Goal: Transaction & Acquisition: Purchase product/service

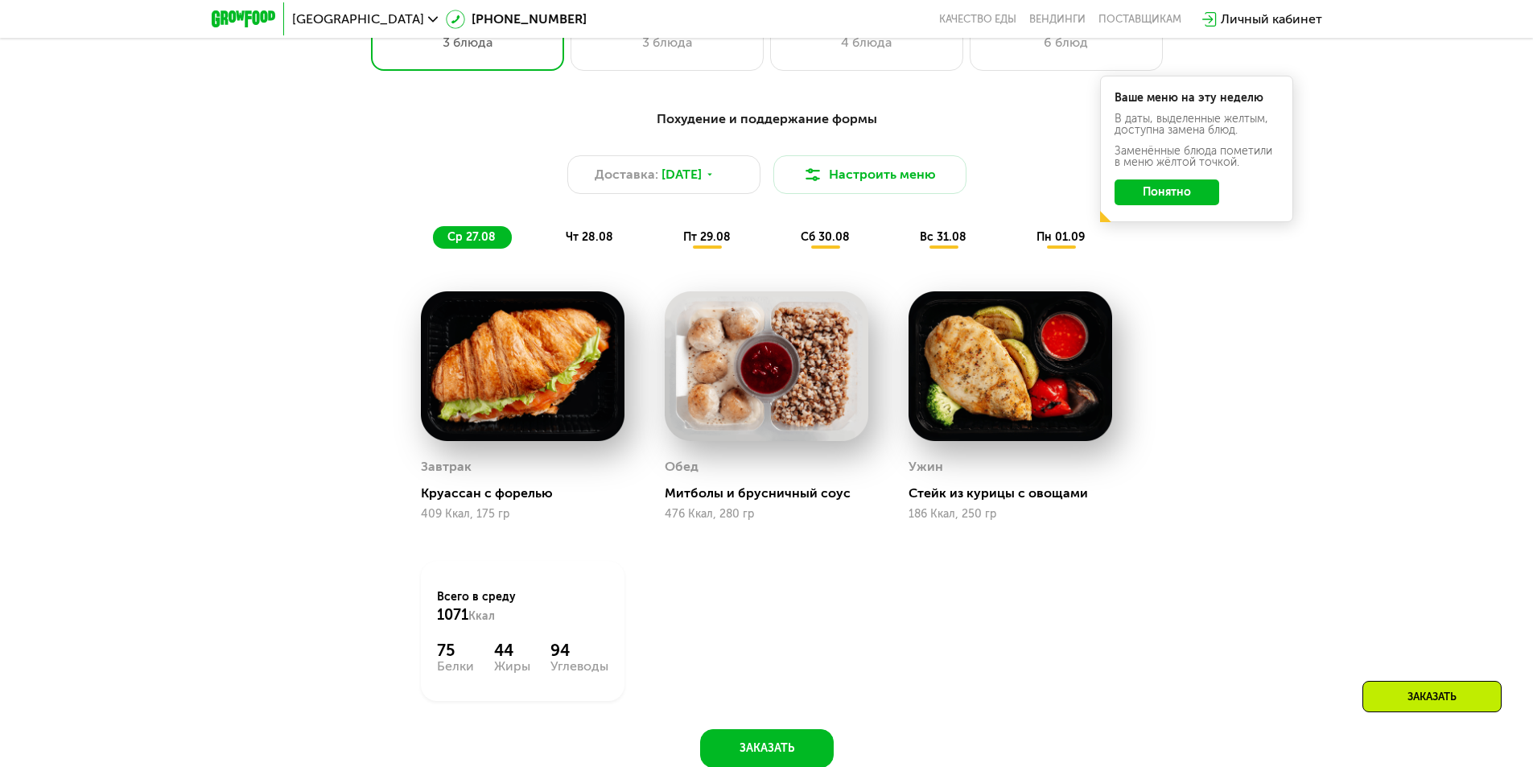
scroll to position [724, 0]
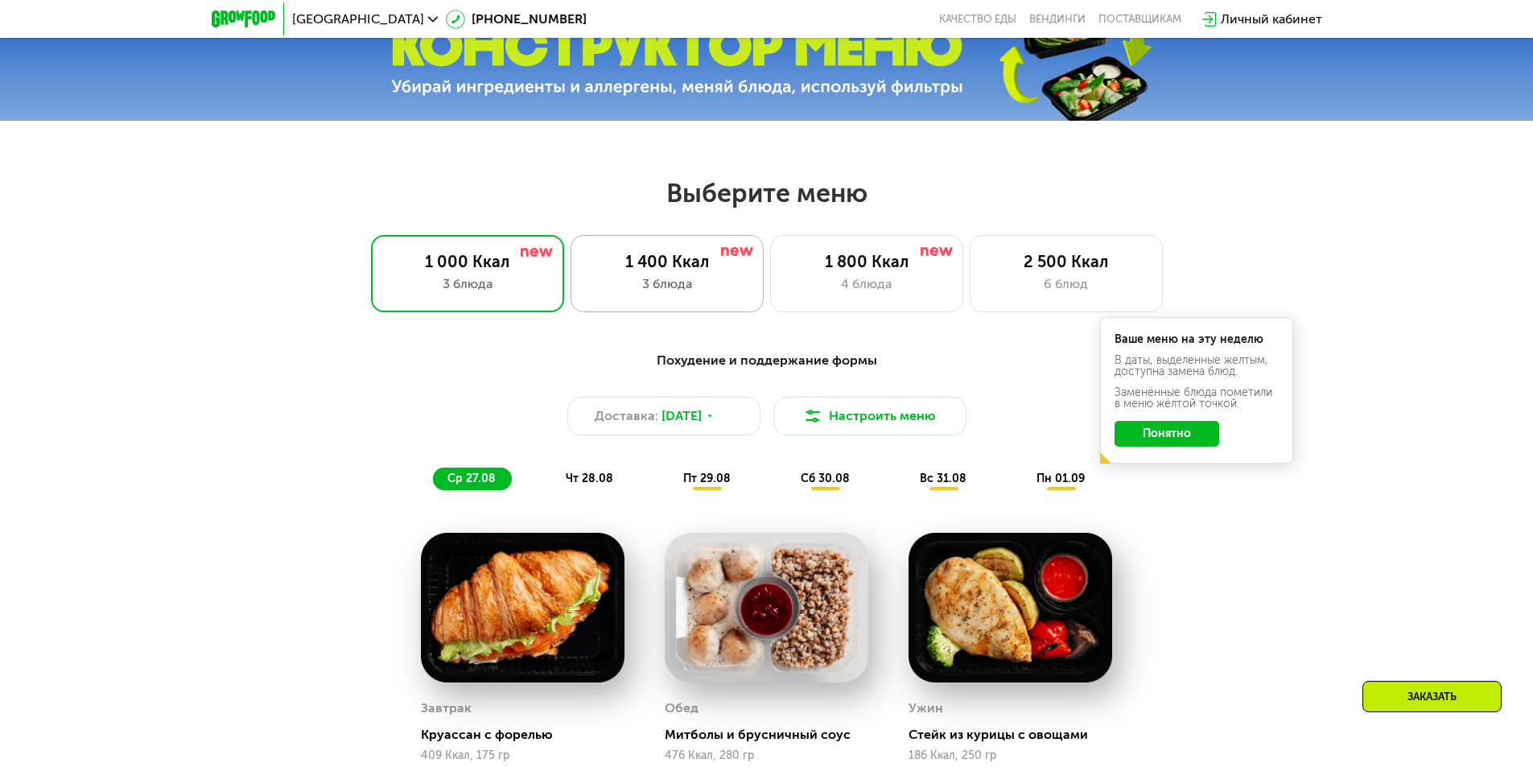
click at [770, 305] on div "1 400 Ккал 3 блюда" at bounding box center [866, 273] width 193 height 77
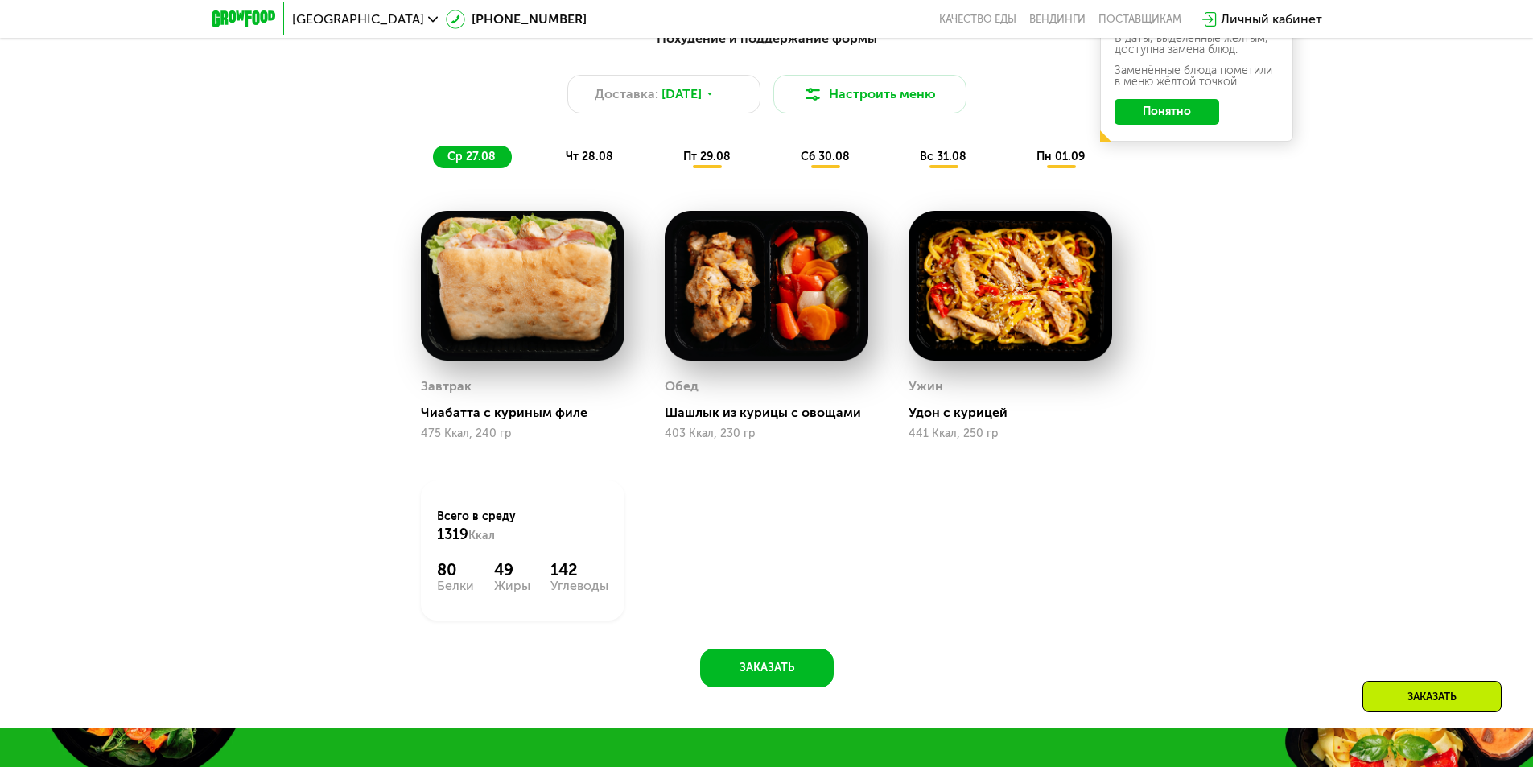
scroll to position [966, 0]
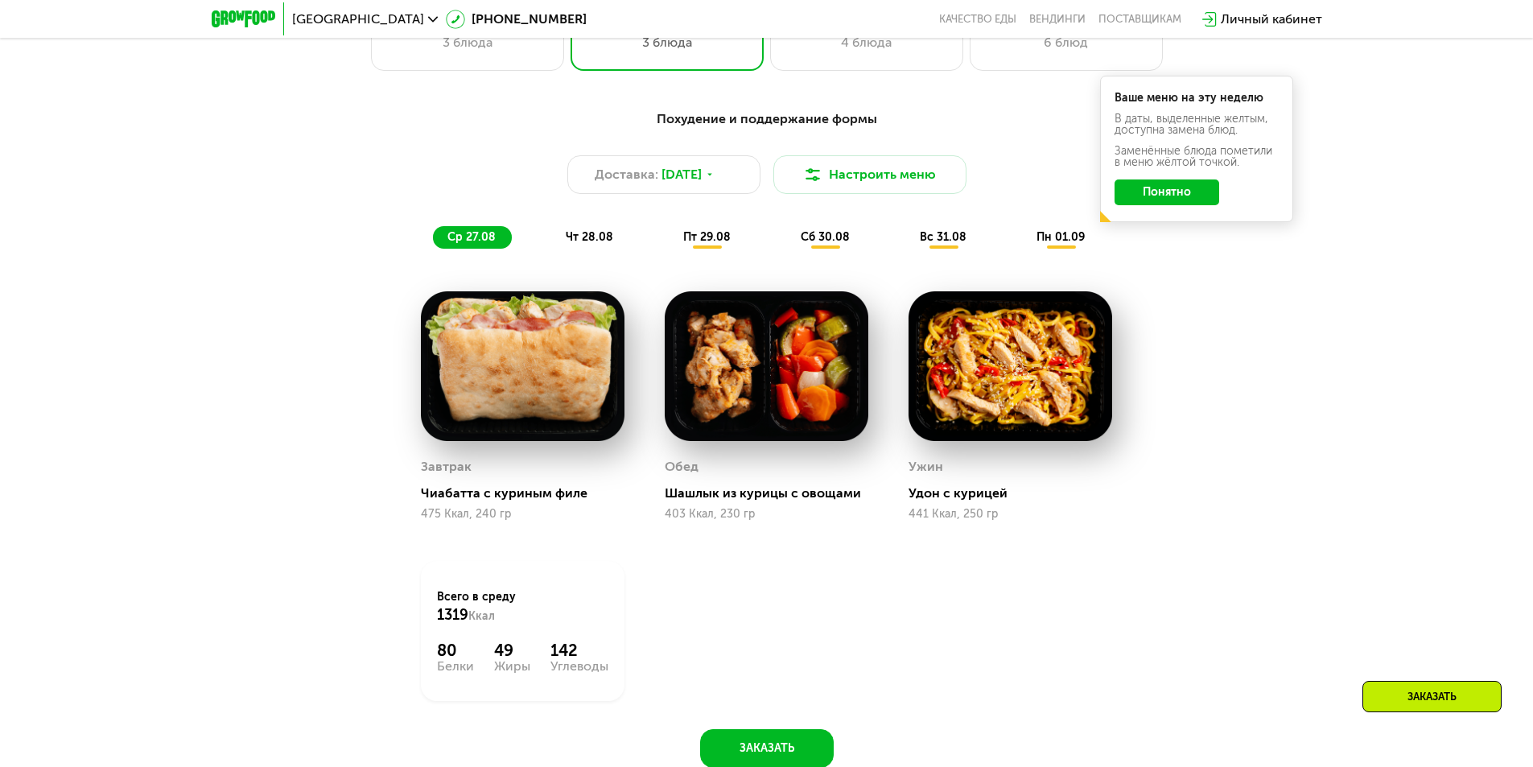
click at [572, 240] on span "чт 28.08" at bounding box center [589, 237] width 47 height 14
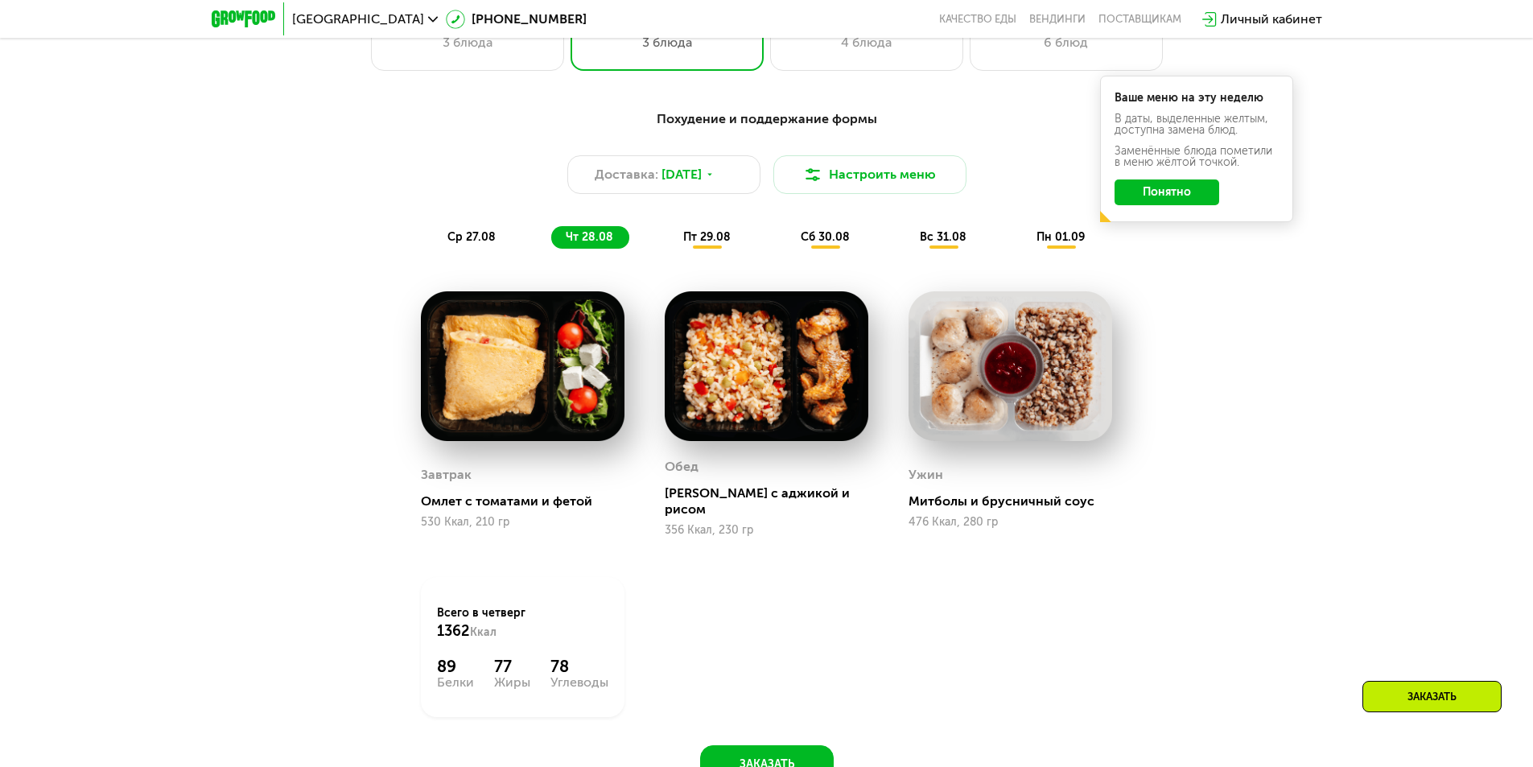
click at [479, 242] on span "ср 27.08" at bounding box center [472, 237] width 48 height 14
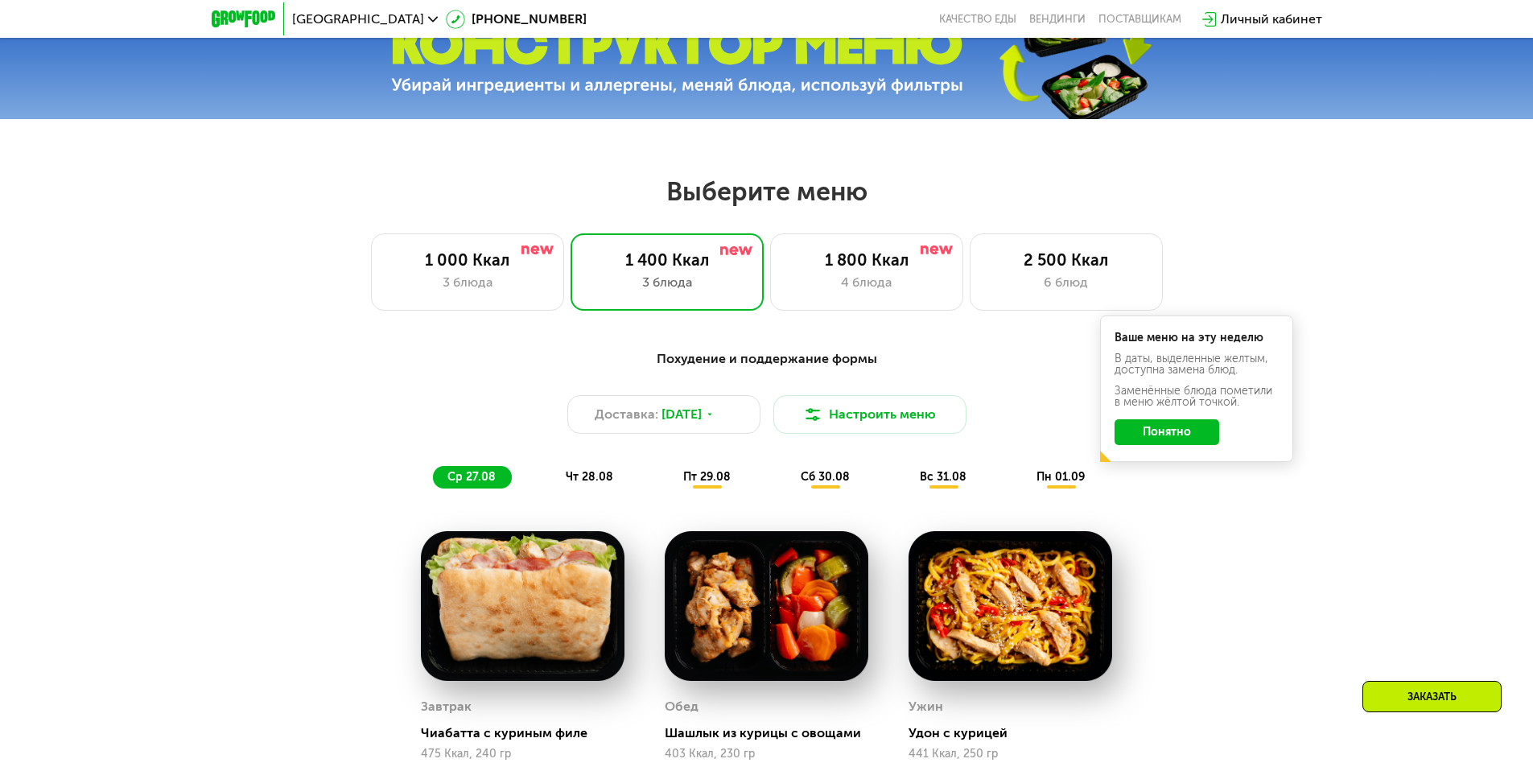
scroll to position [724, 0]
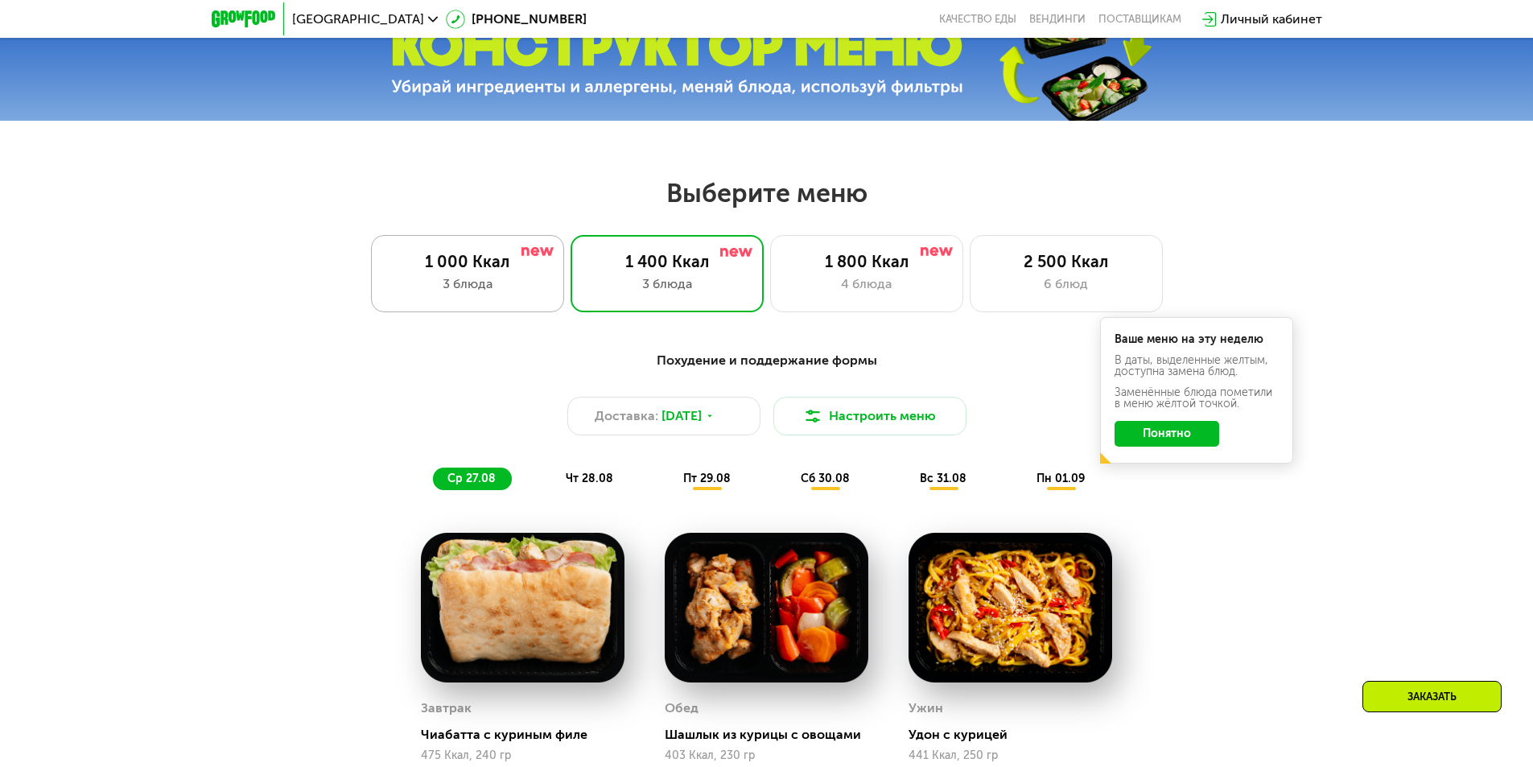
click at [497, 291] on div "3 блюда" at bounding box center [467, 283] width 159 height 19
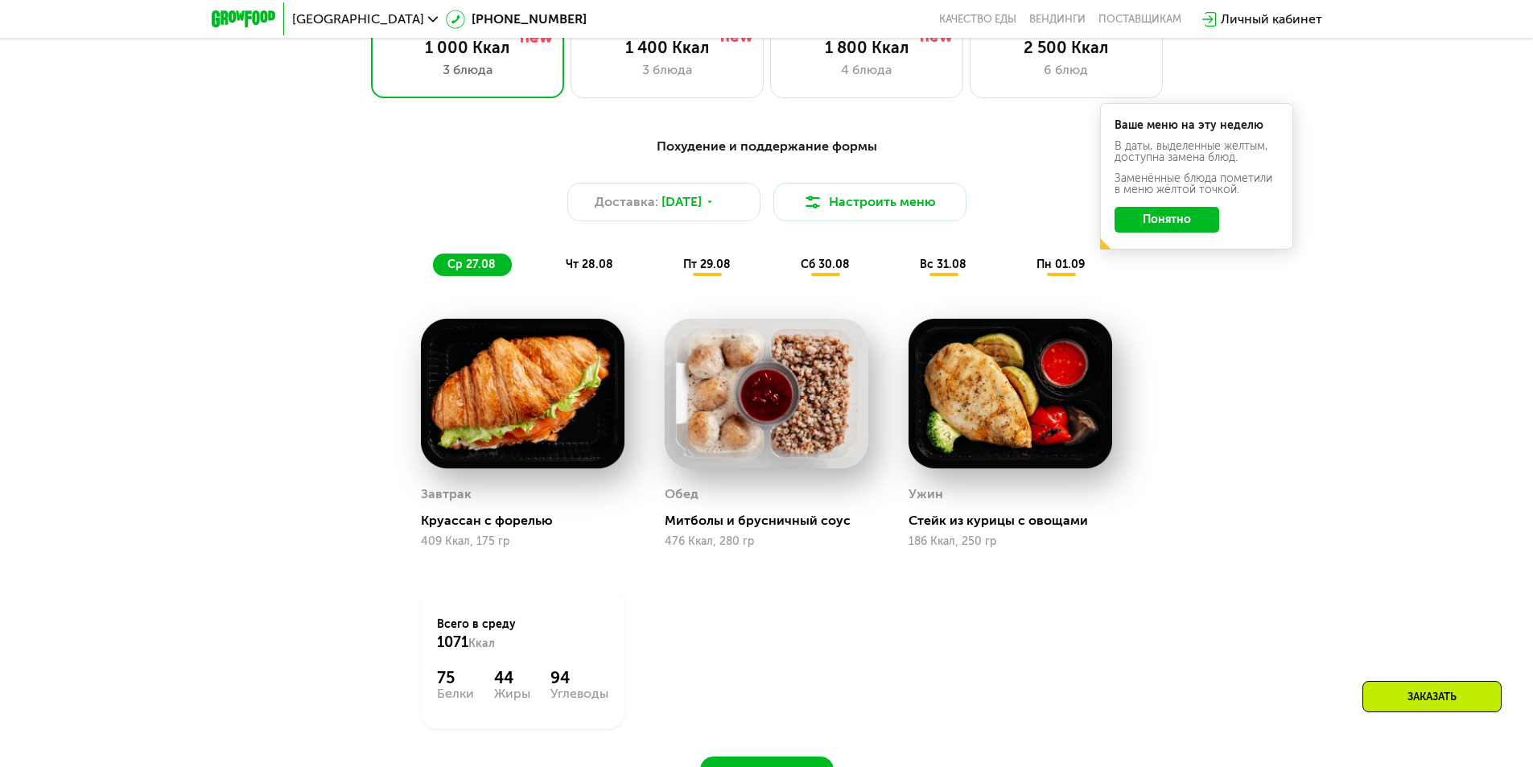
scroll to position [966, 0]
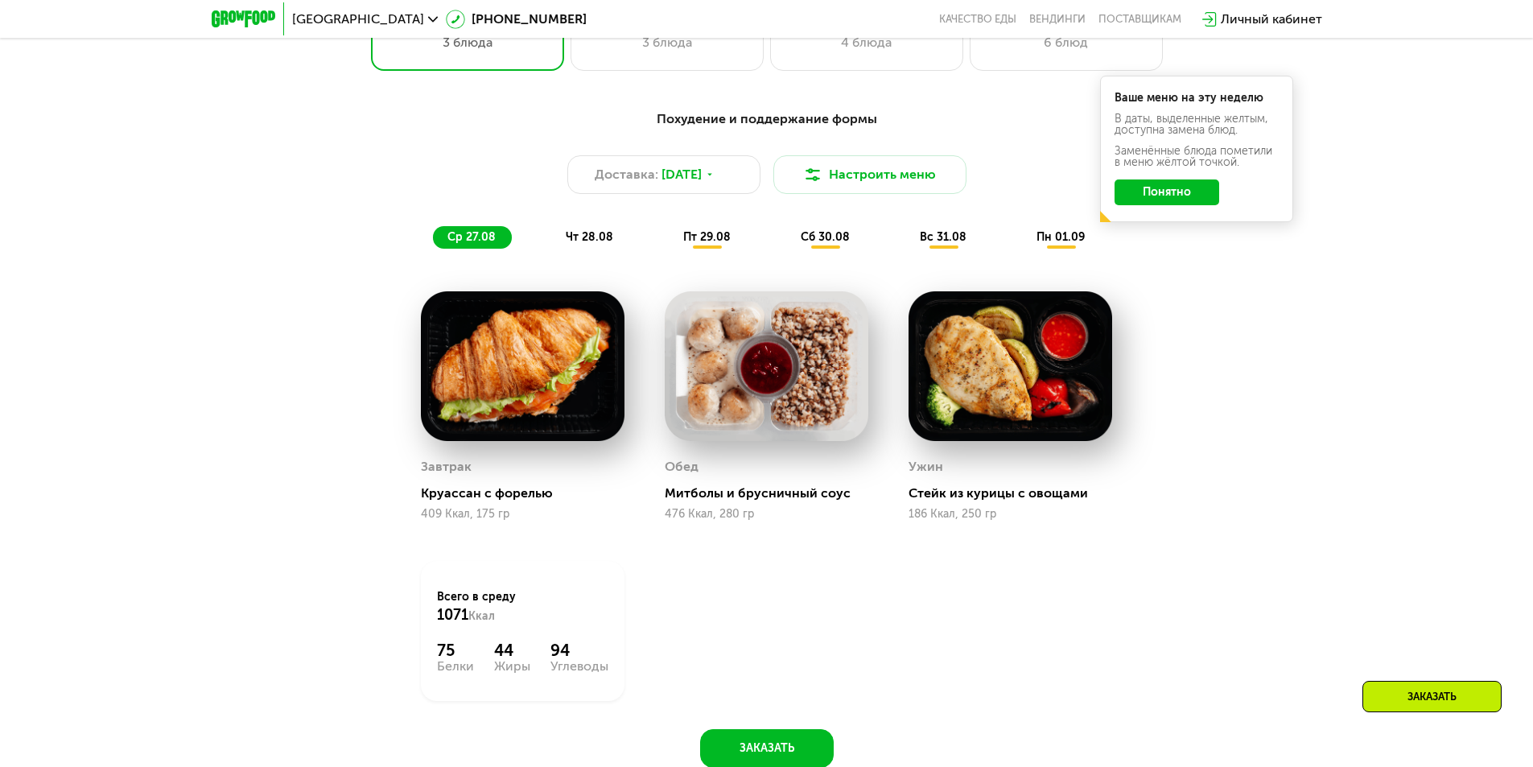
click at [669, 233] on div "чт 28.08" at bounding box center [708, 237] width 78 height 23
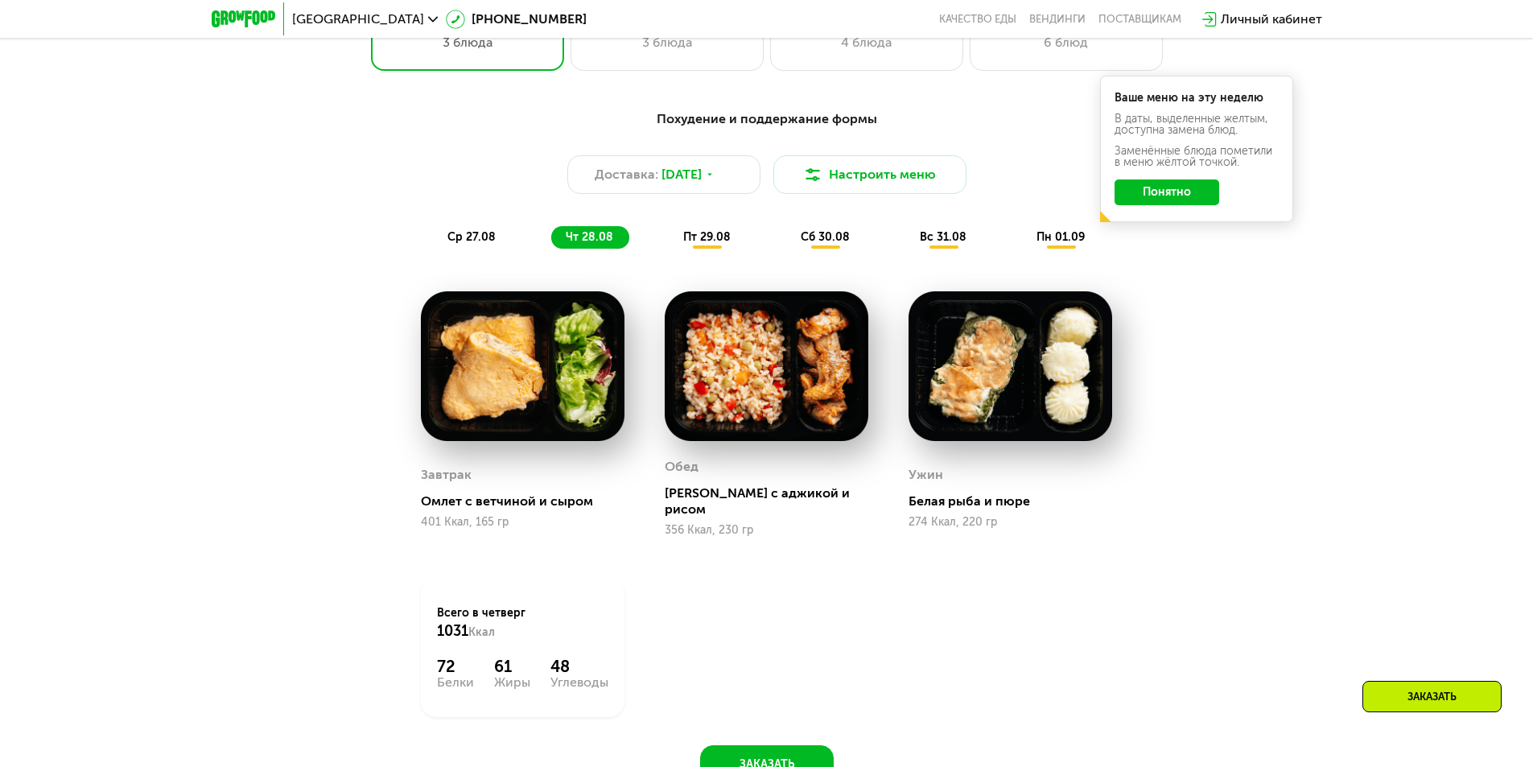
click at [716, 241] on span "пт 29.08" at bounding box center [706, 237] width 47 height 14
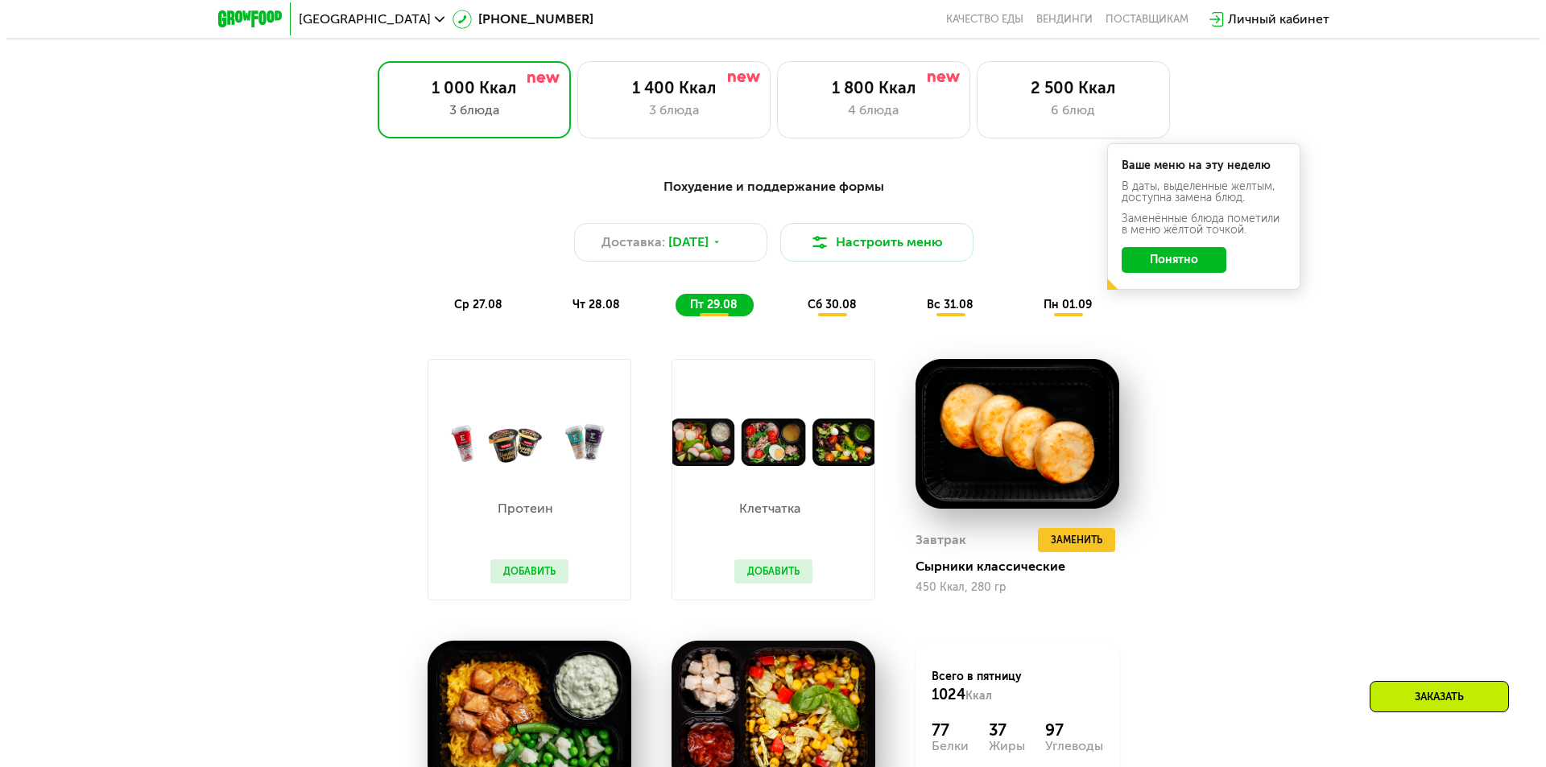
scroll to position [805, 0]
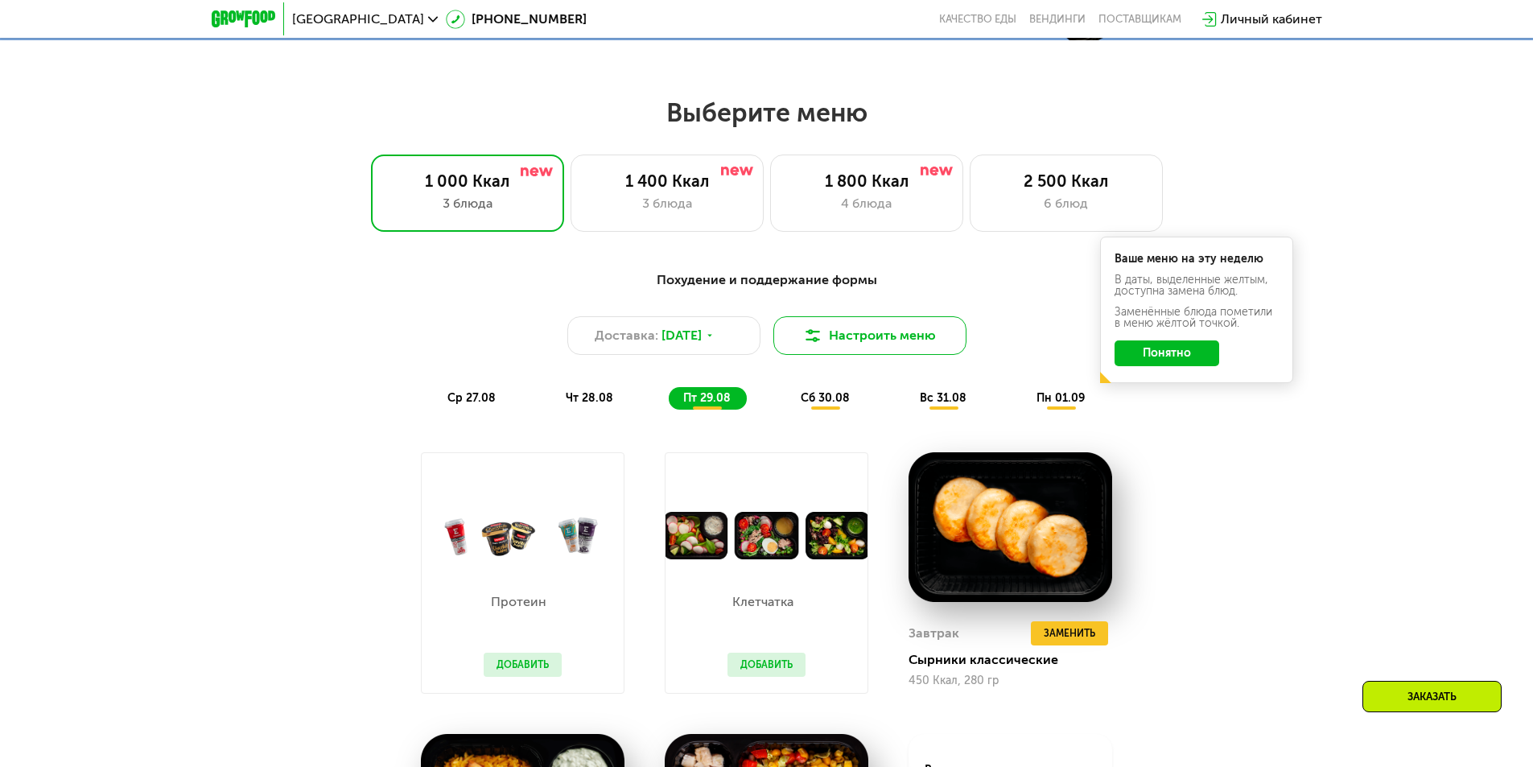
click at [918, 340] on button "Настроить меню" at bounding box center [870, 335] width 193 height 39
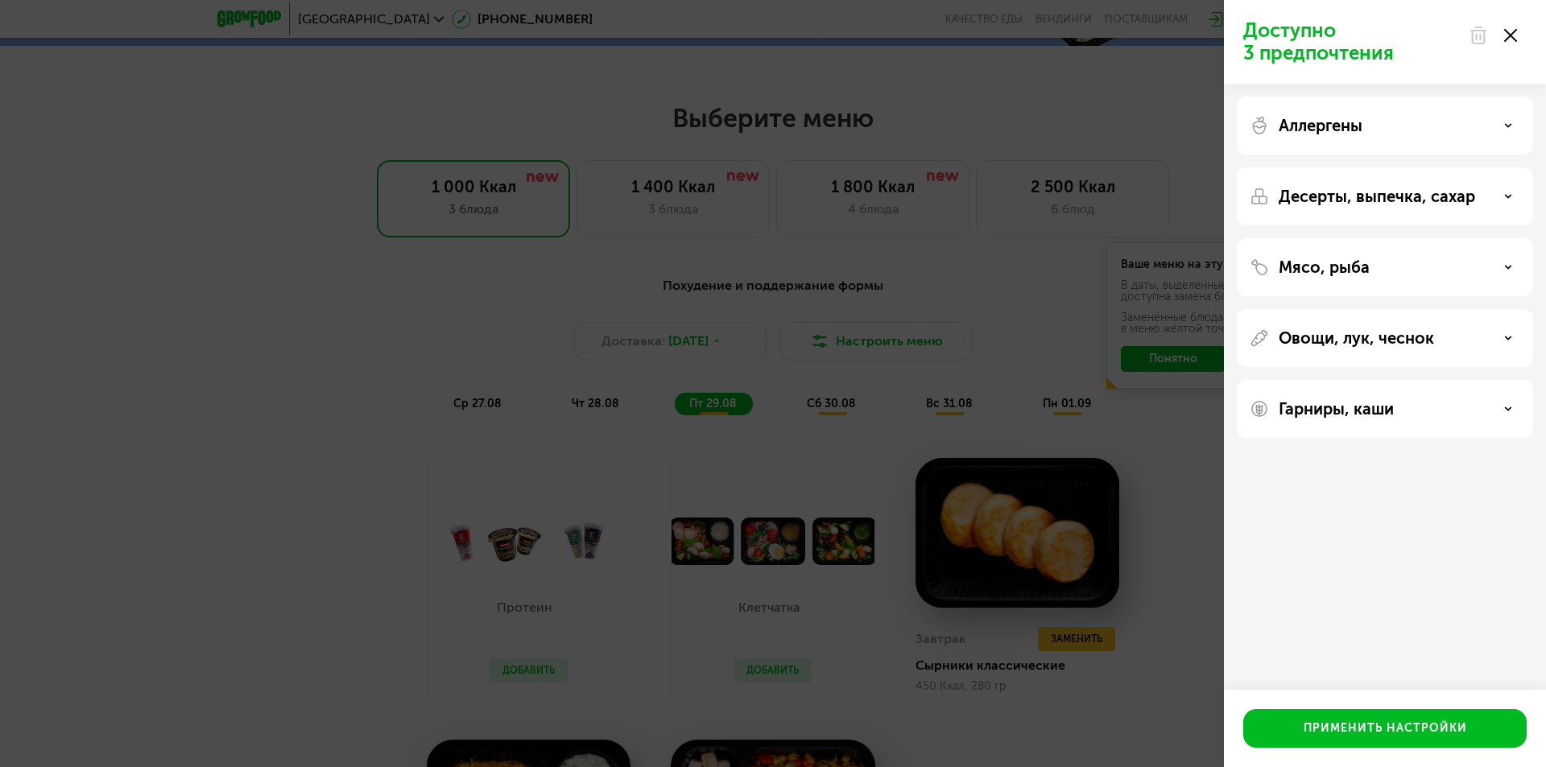
click at [1470, 188] on p "Десерты, выпечка, сахар" at bounding box center [1376, 196] width 196 height 19
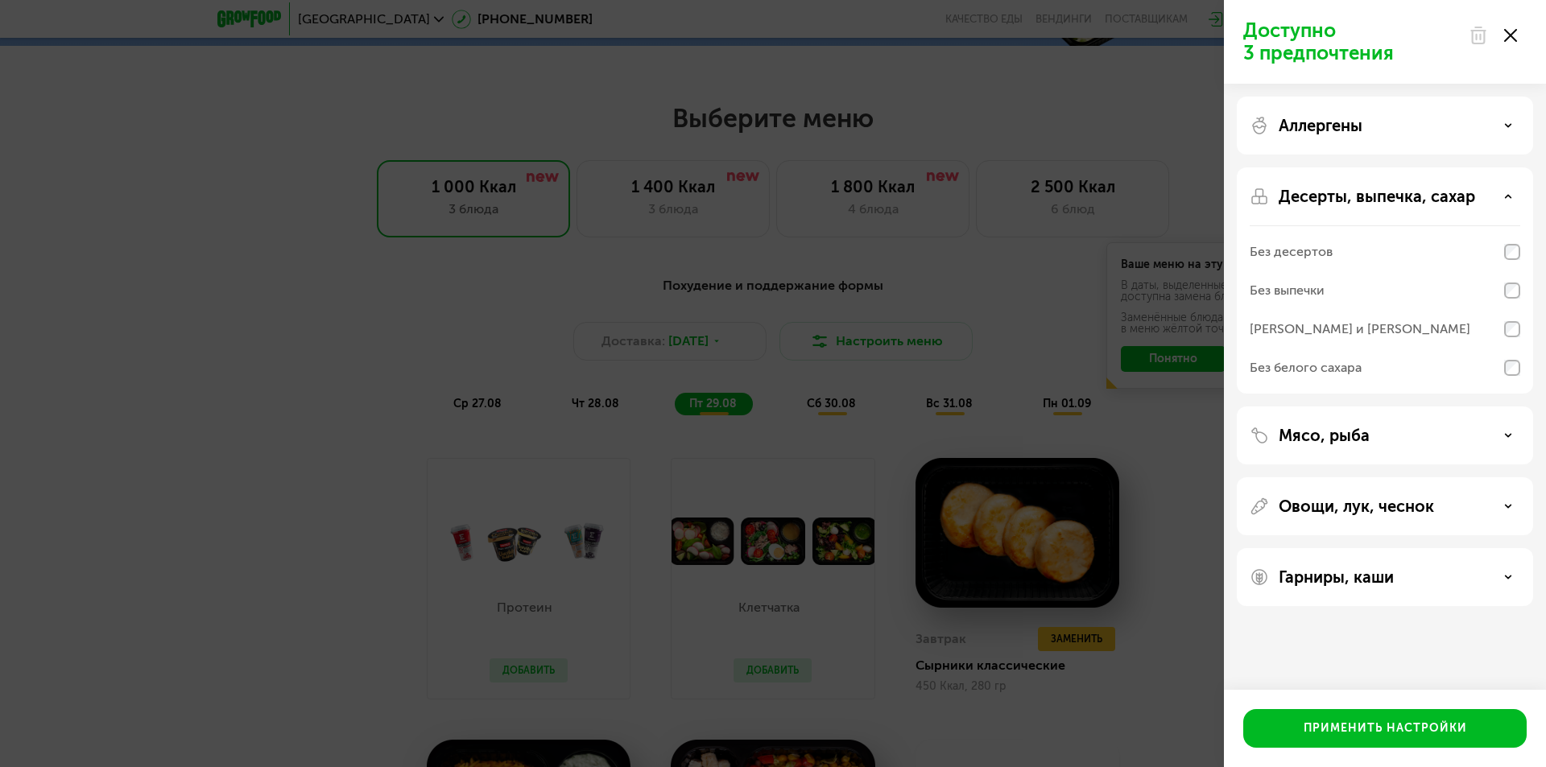
click at [1482, 199] on div "Десерты, выпечка, сахар" at bounding box center [1384, 196] width 270 height 19
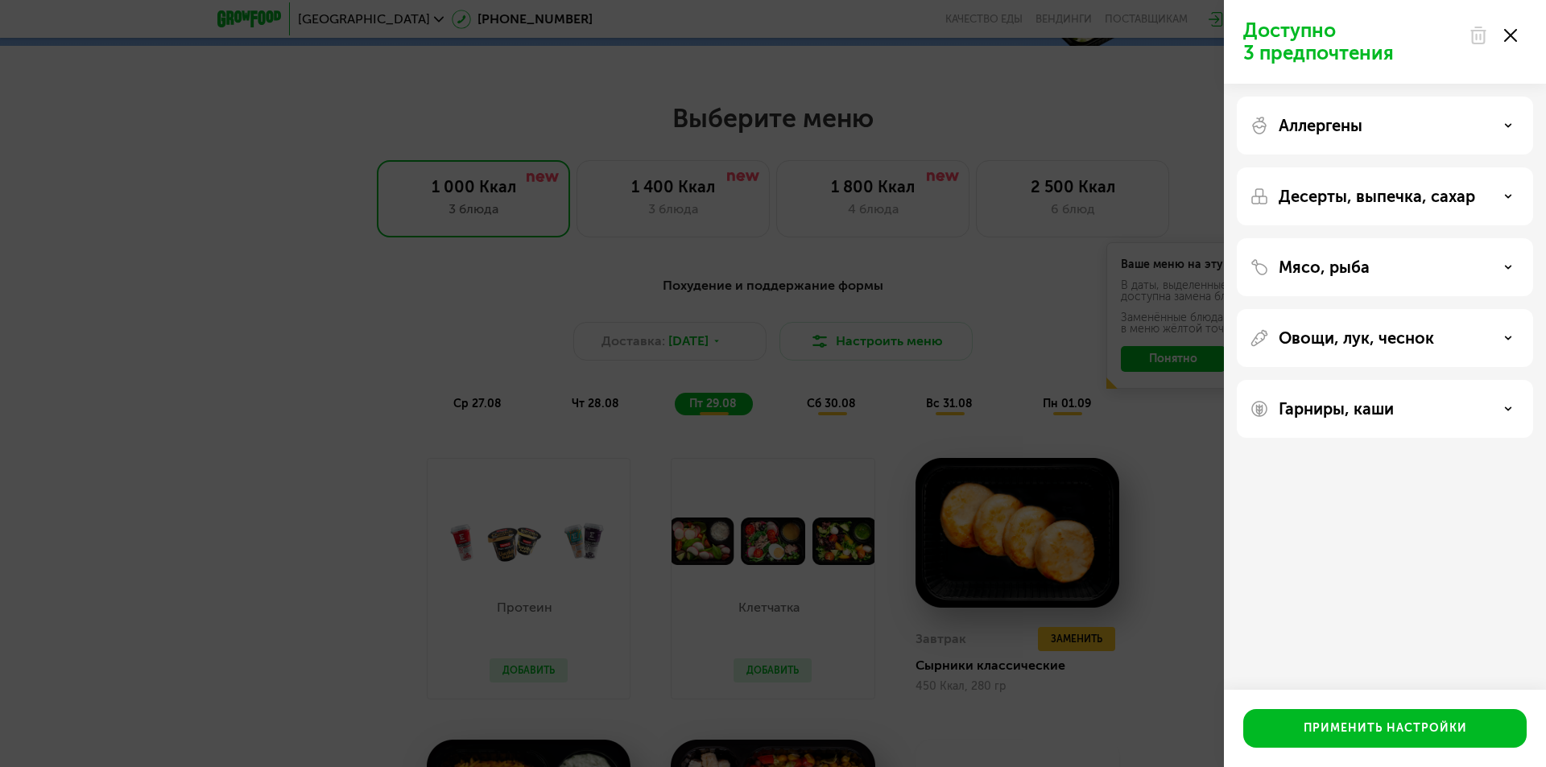
click at [1450, 272] on div "Мясо, рыба" at bounding box center [1384, 267] width 270 height 19
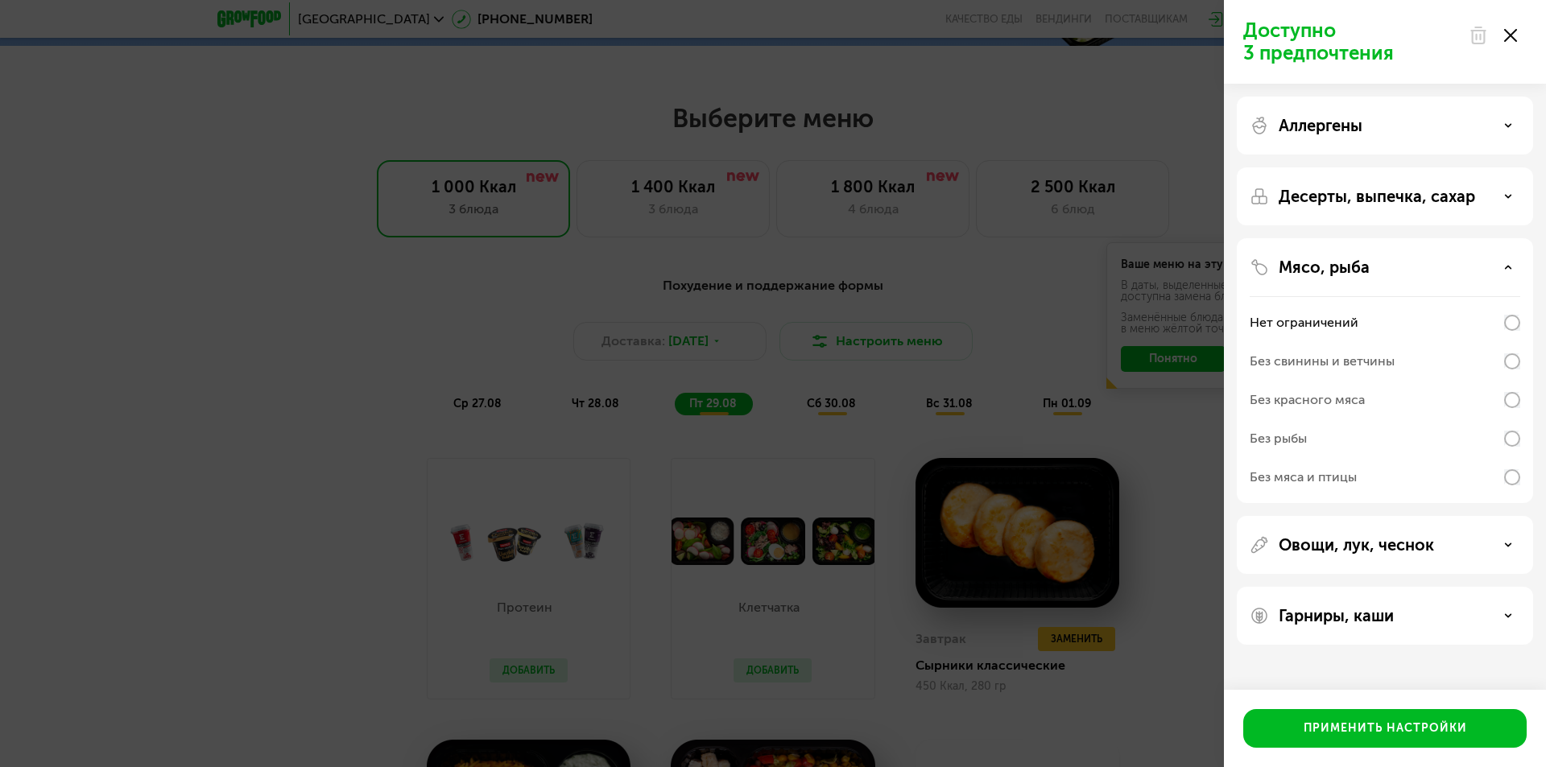
click at [1467, 381] on div "Без свинины и ветчины" at bounding box center [1384, 400] width 270 height 39
click at [1438, 539] on div "Овощи, лук, чеснок" at bounding box center [1384, 544] width 270 height 19
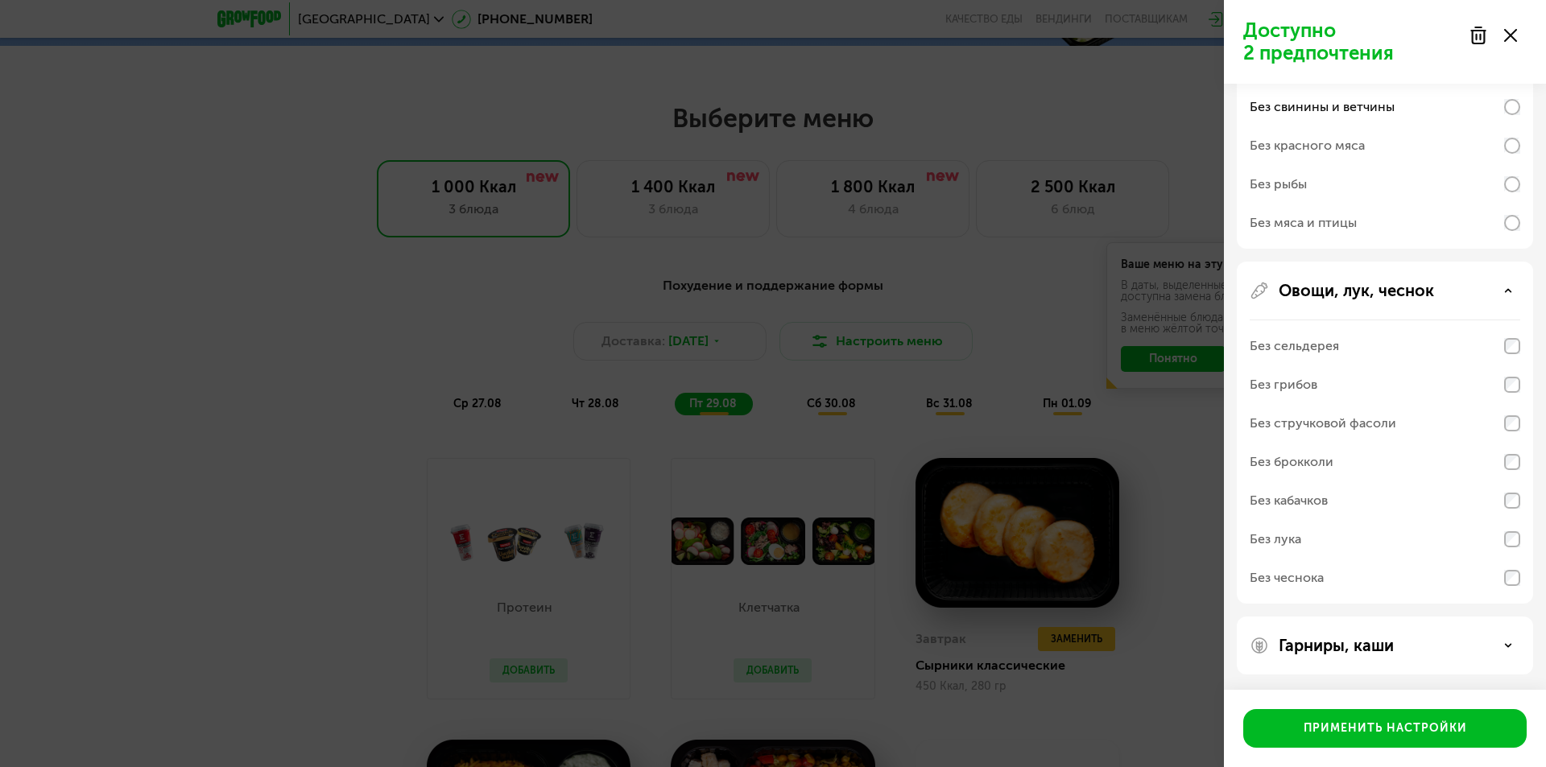
scroll to position [255, 0]
click at [1441, 656] on div "Гарниры, каши" at bounding box center [1384, 645] width 296 height 58
click at [1434, 636] on div "Гарниры, каши" at bounding box center [1384, 644] width 270 height 19
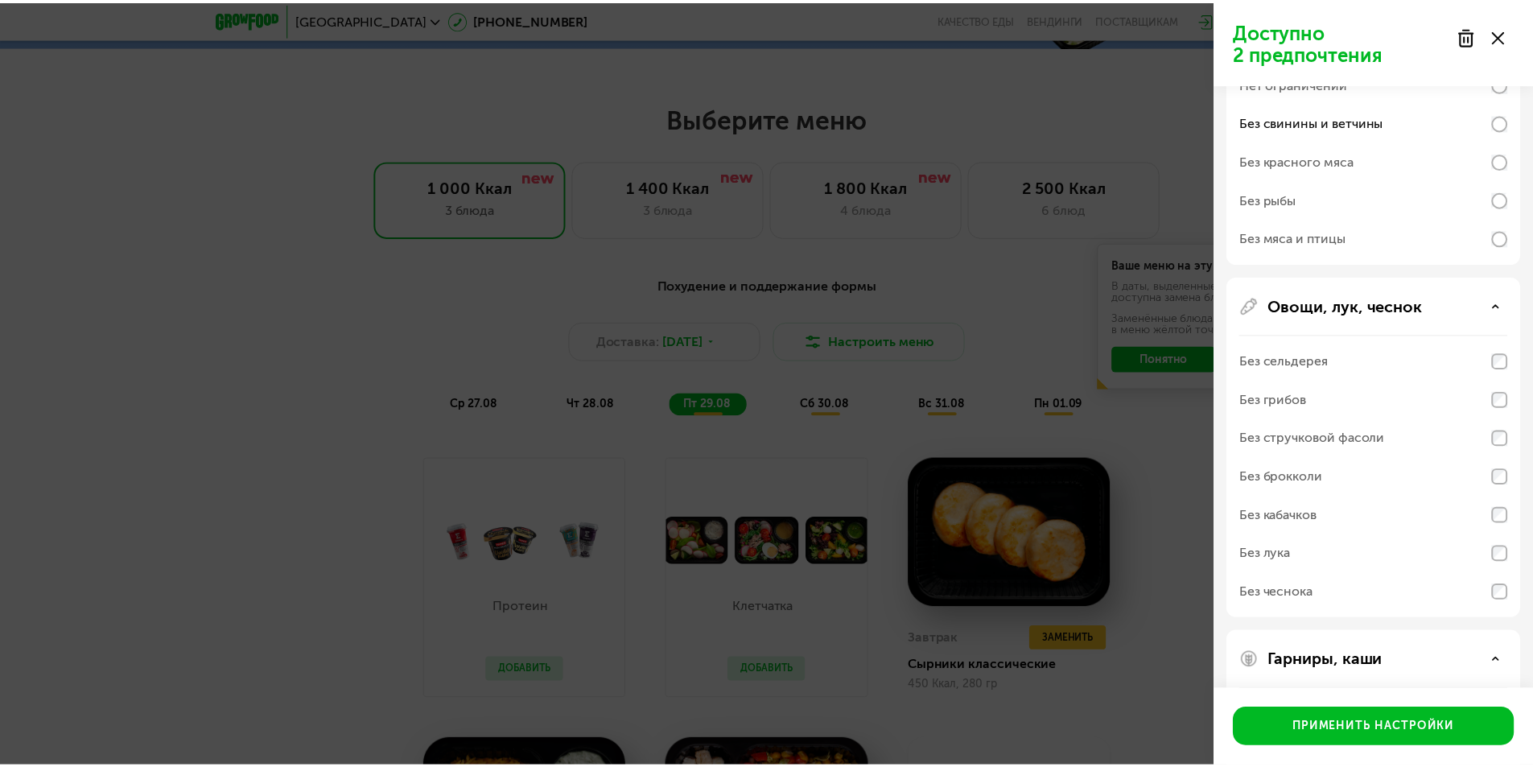
scroll to position [0, 0]
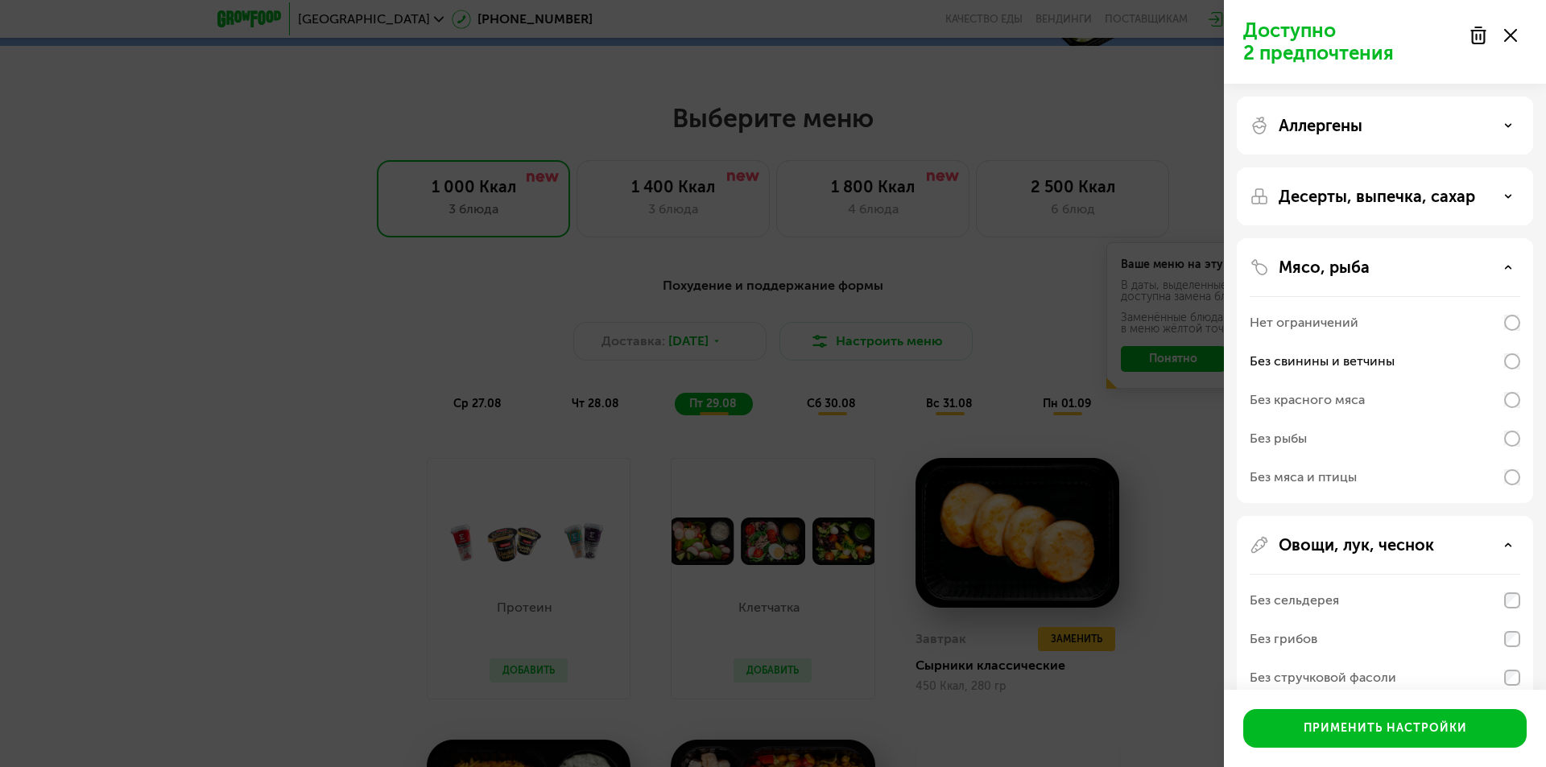
click at [1383, 159] on div "Аллергены Десерты, выпечка, сахар Мясо, рыба Нет ограничений Без свинины и ветч…" at bounding box center [1385, 616] width 322 height 1065
click at [1398, 188] on p "Десерты, выпечка, сахар" at bounding box center [1376, 196] width 196 height 19
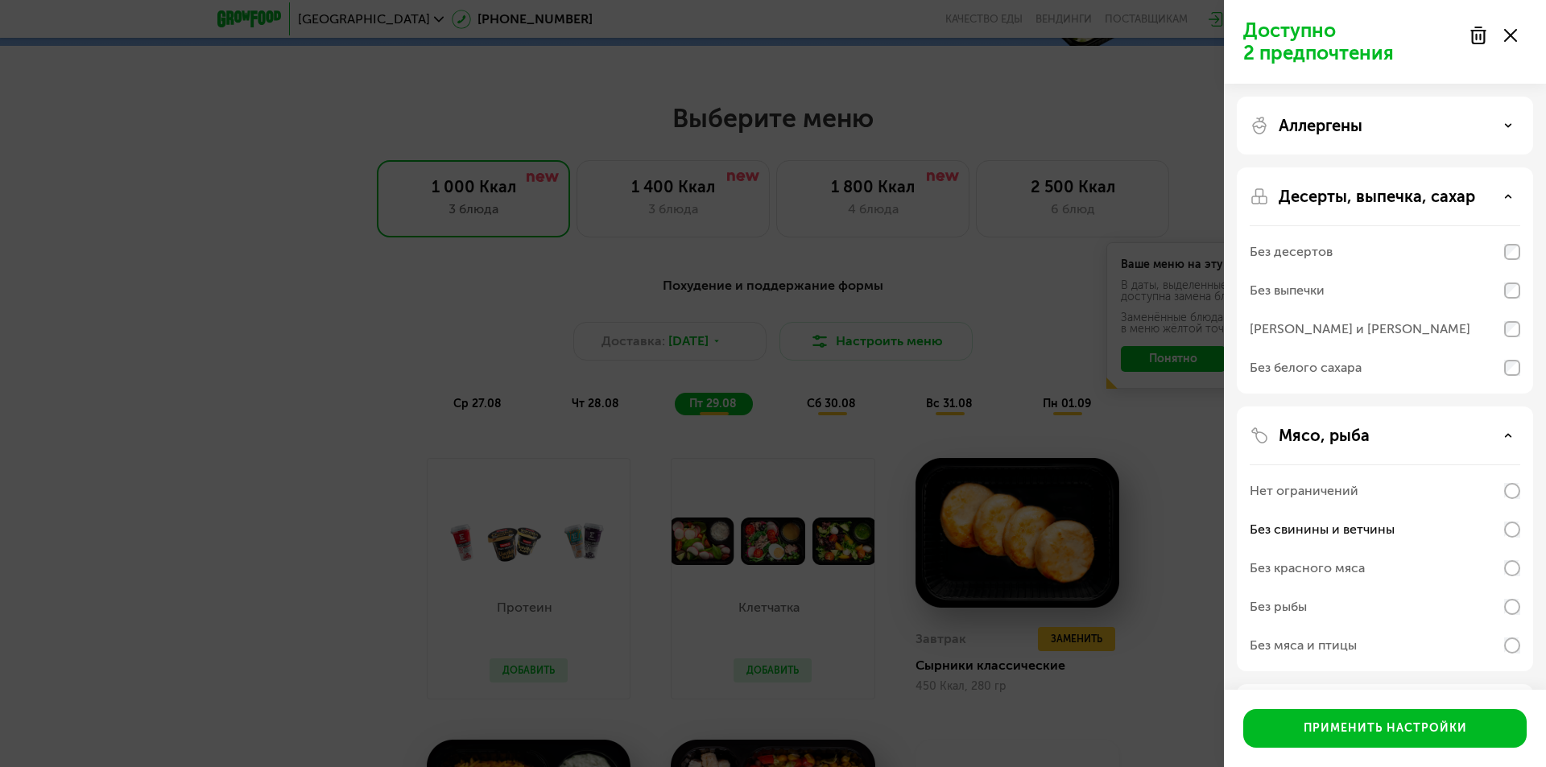
click at [1381, 364] on div "Без белого сахара" at bounding box center [1384, 368] width 270 height 39
click at [1381, 167] on div "Аллергены" at bounding box center [1384, 280] width 296 height 226
click at [1438, 723] on div "Применить настройки" at bounding box center [1384, 728] width 163 height 16
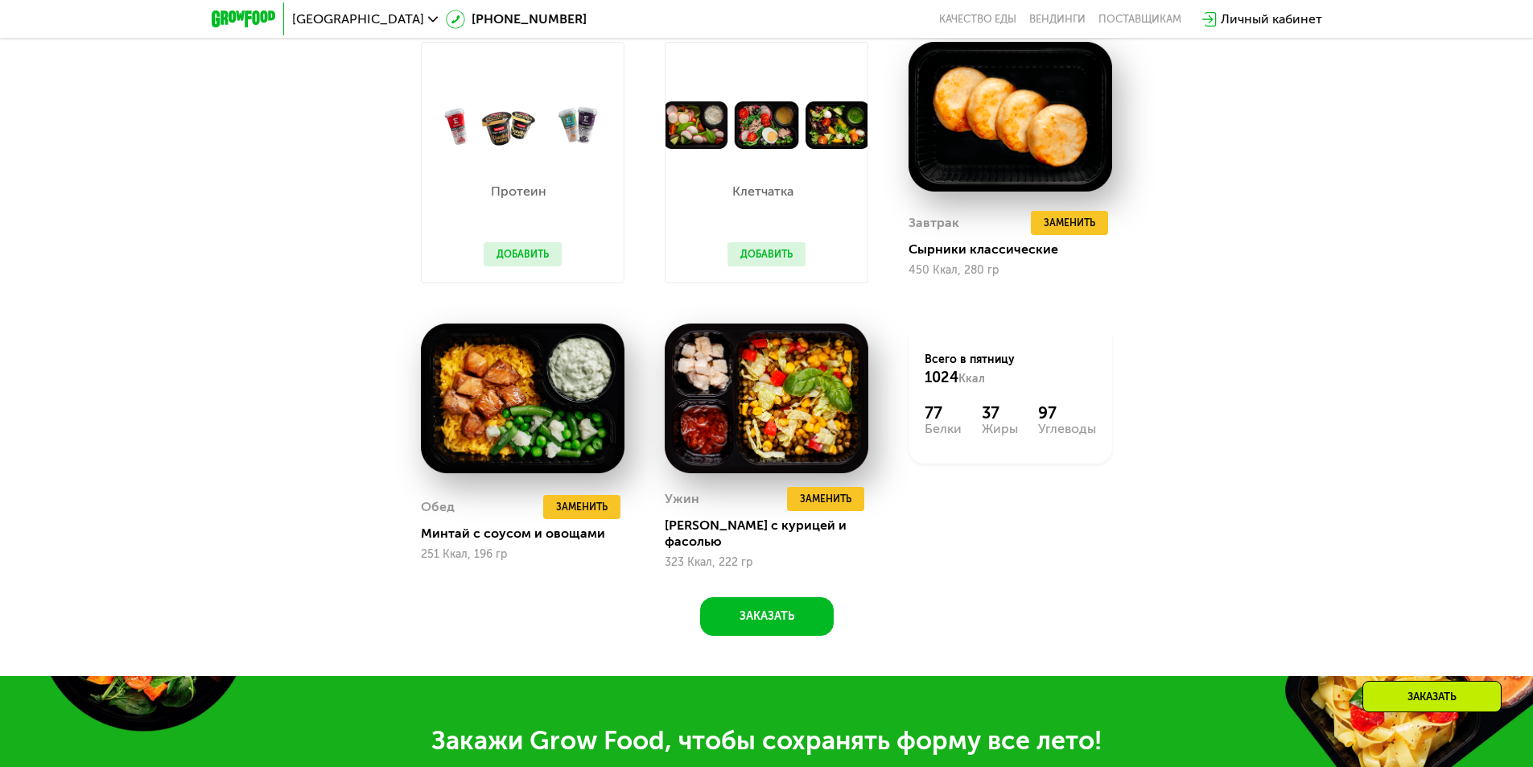
scroll to position [885, 0]
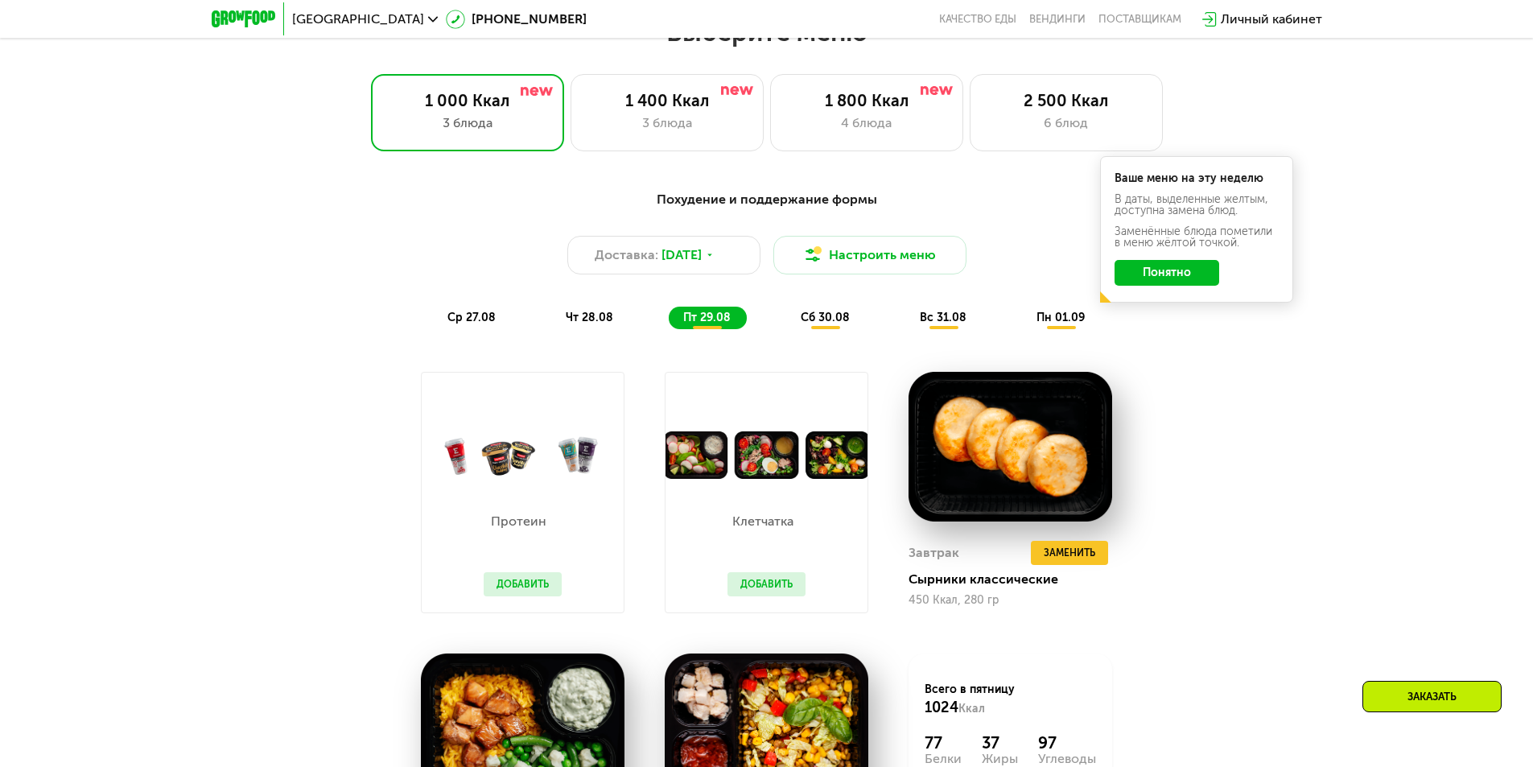
click at [551, 312] on div "ср 27.08" at bounding box center [590, 318] width 78 height 23
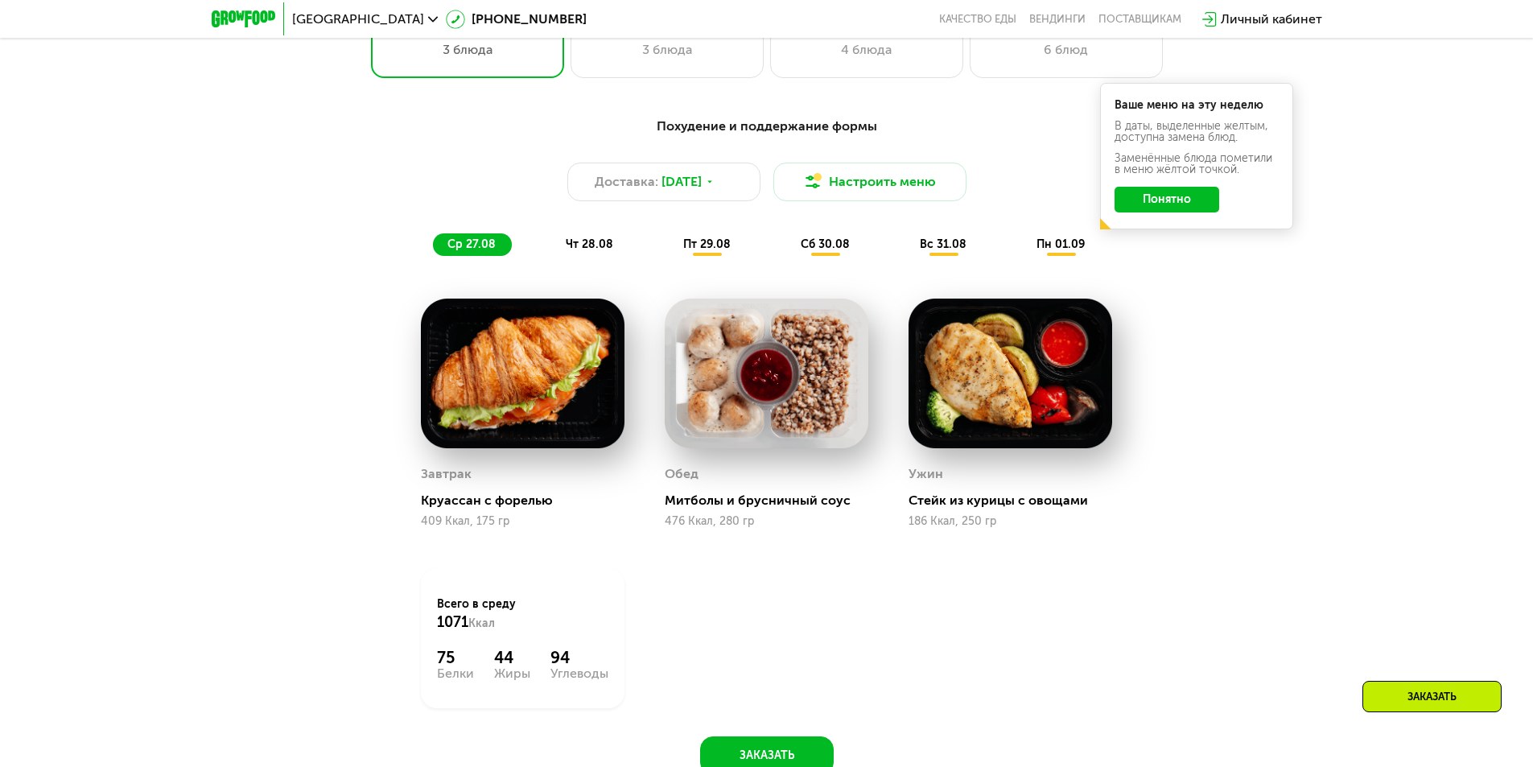
scroll to position [1046, 0]
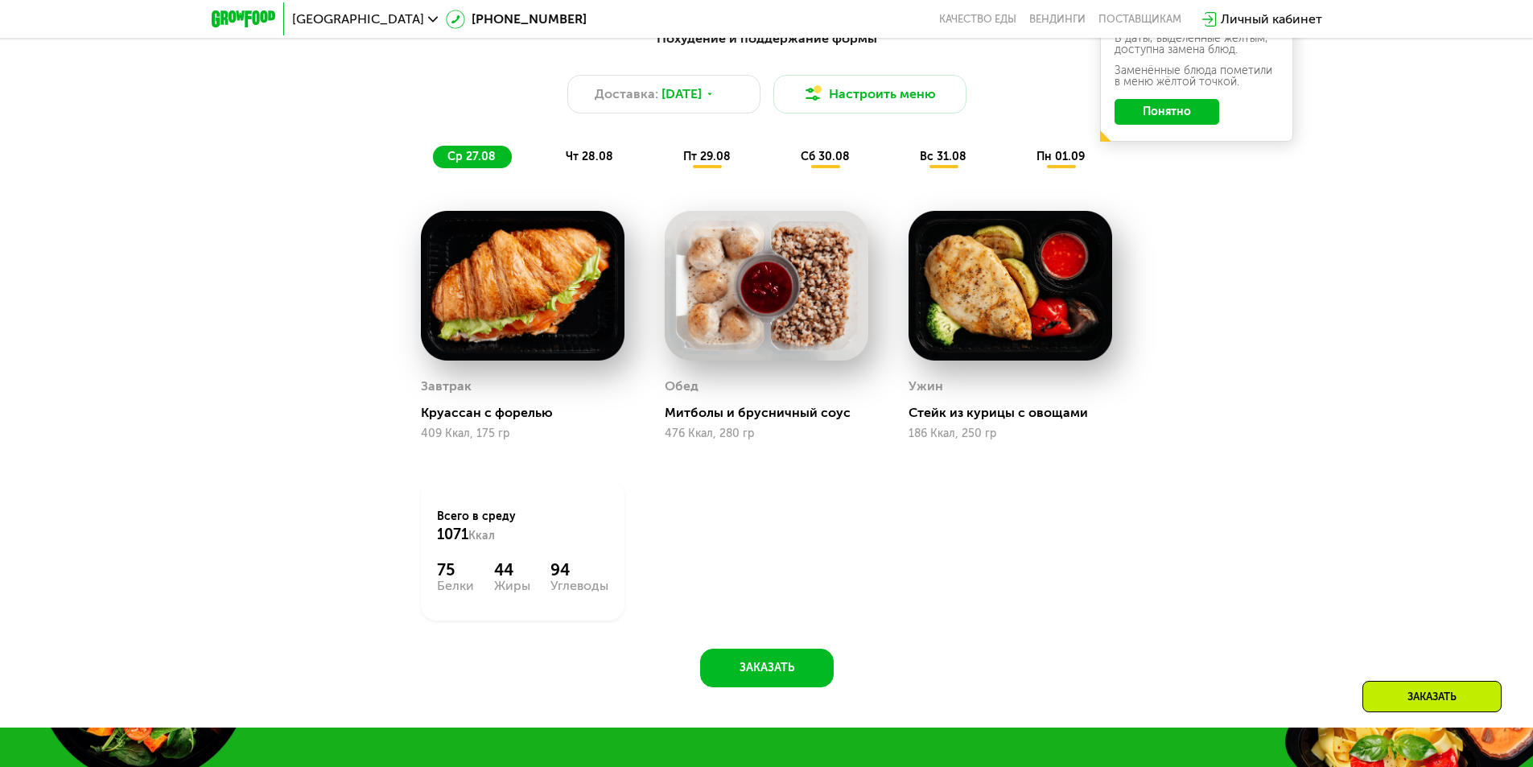
click at [576, 163] on span "чт 28.08" at bounding box center [589, 157] width 47 height 14
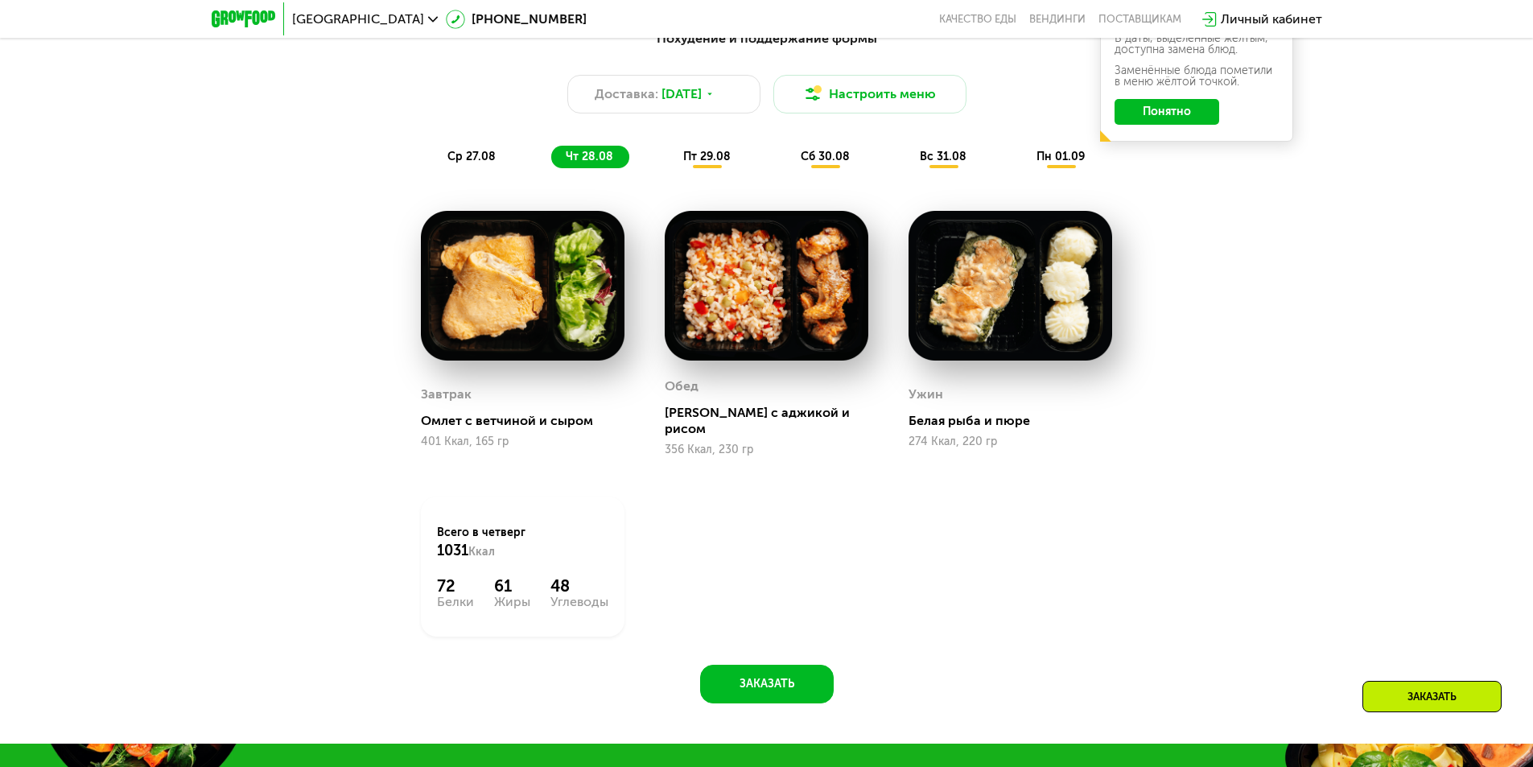
click at [687, 163] on span "пт 29.08" at bounding box center [706, 157] width 47 height 14
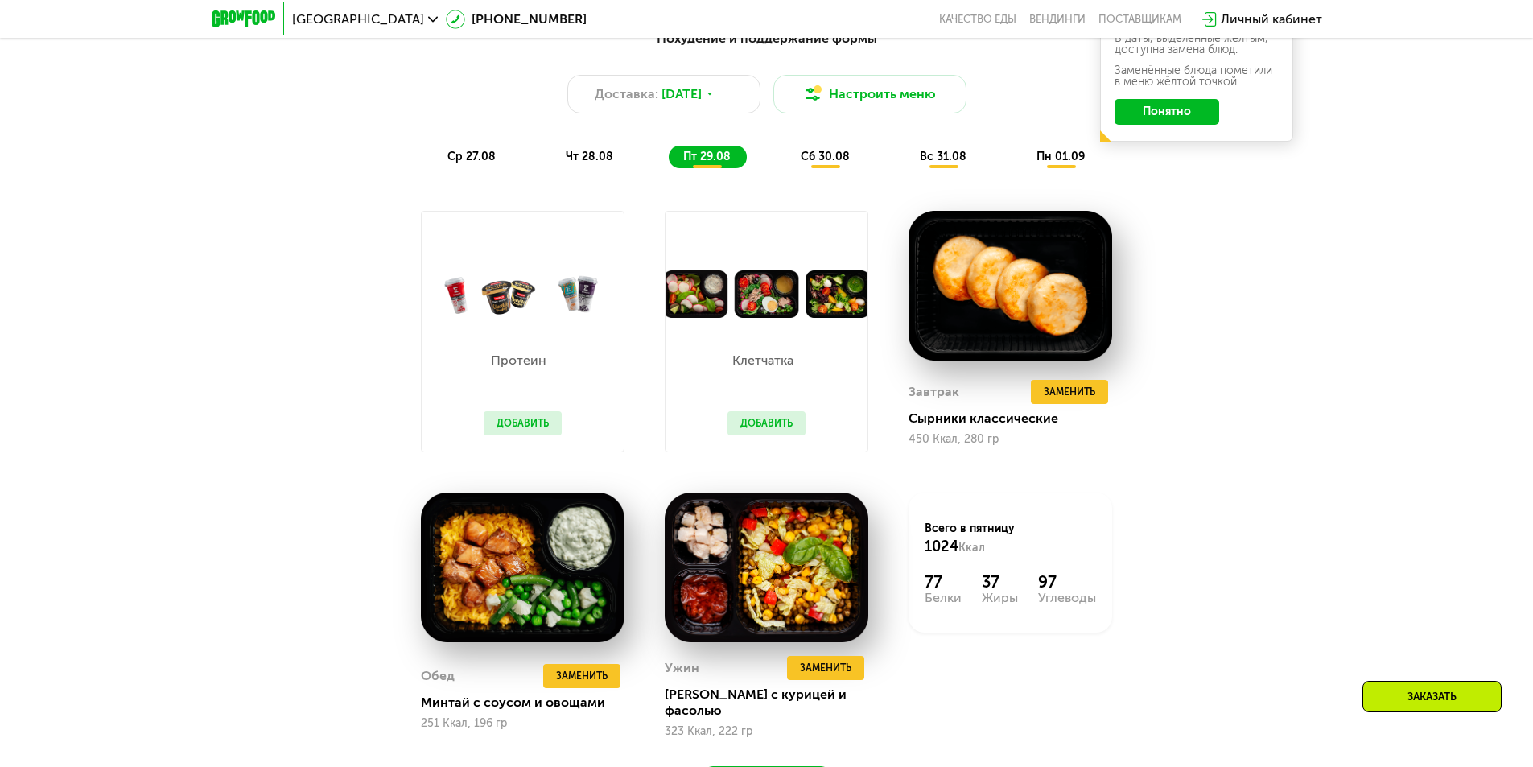
click at [811, 163] on span "сб 30.08" at bounding box center [825, 157] width 49 height 14
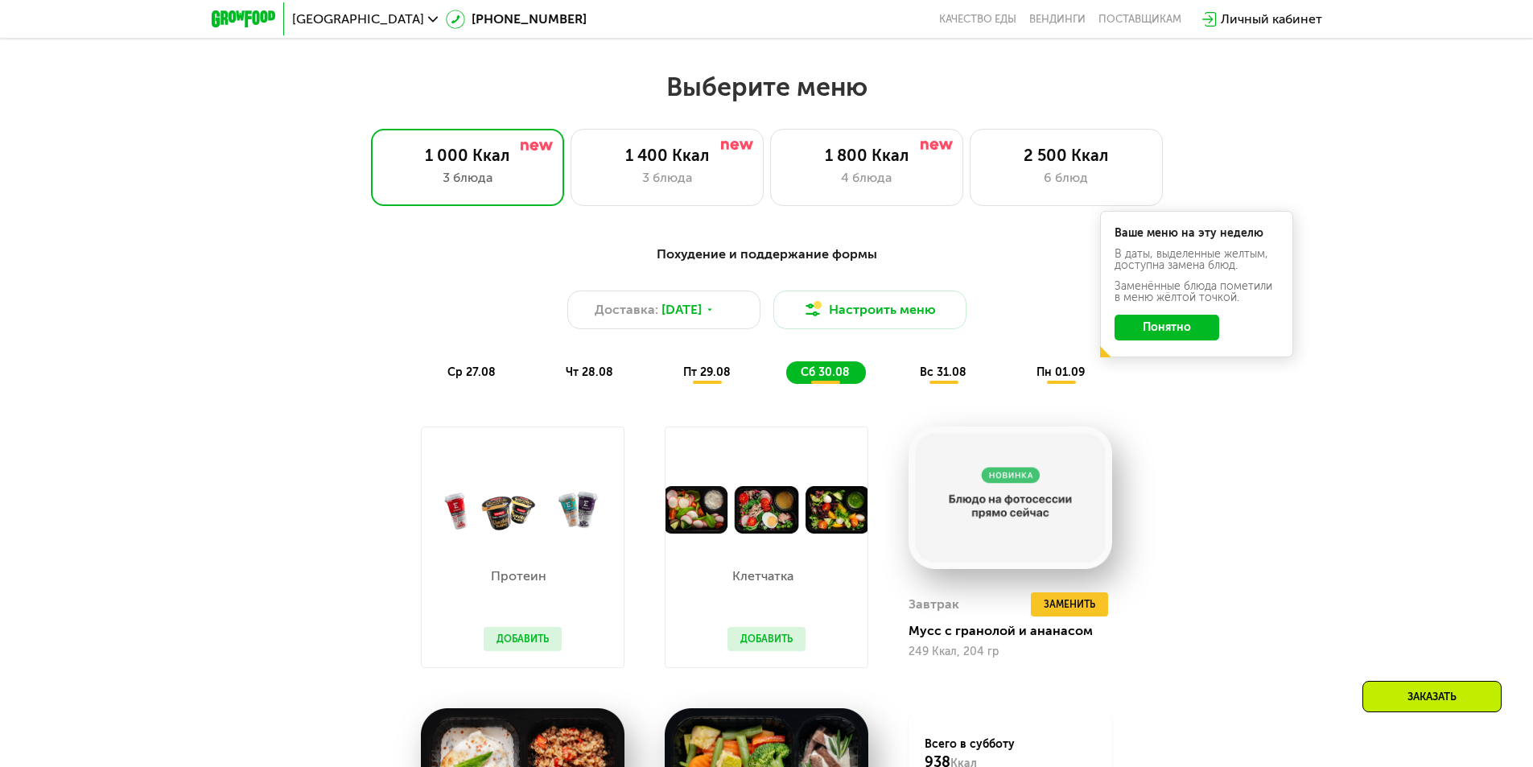
scroll to position [805, 0]
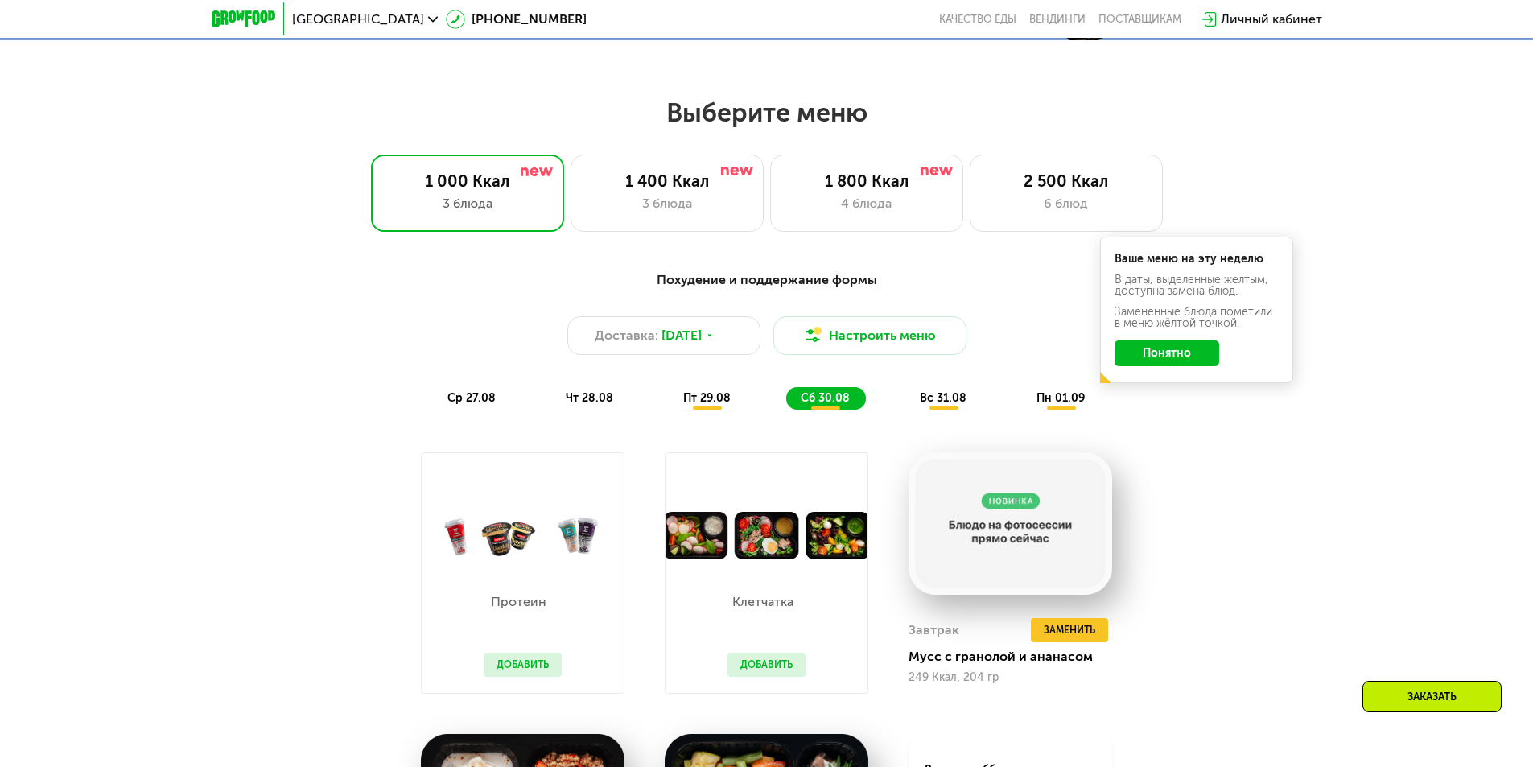
click at [948, 403] on span "вс 31.08" at bounding box center [943, 398] width 47 height 14
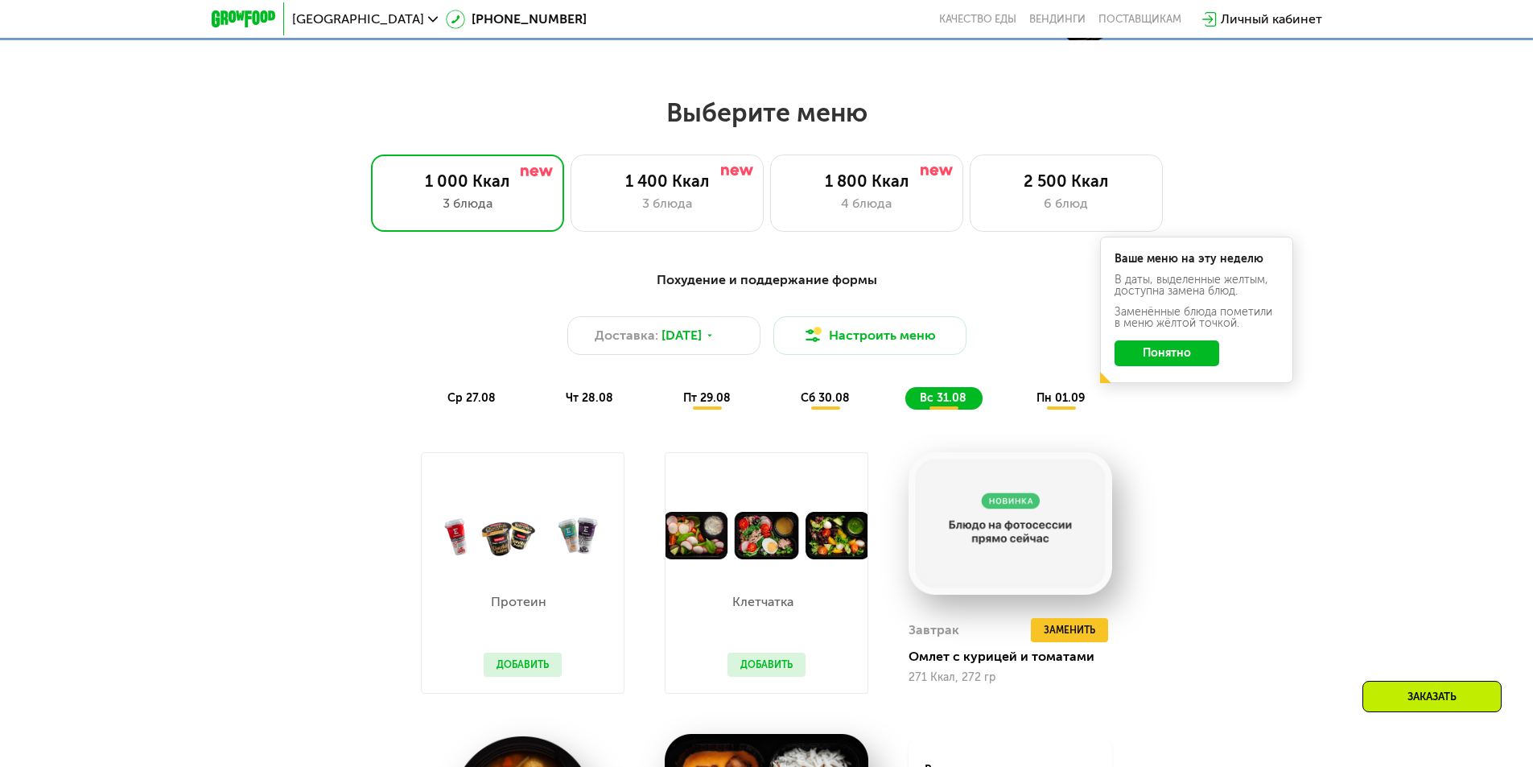
click at [812, 280] on div "Похудение и поддержание формы" at bounding box center [767, 280] width 953 height 20
click at [1039, 398] on span "пн 01.09" at bounding box center [1061, 398] width 48 height 14
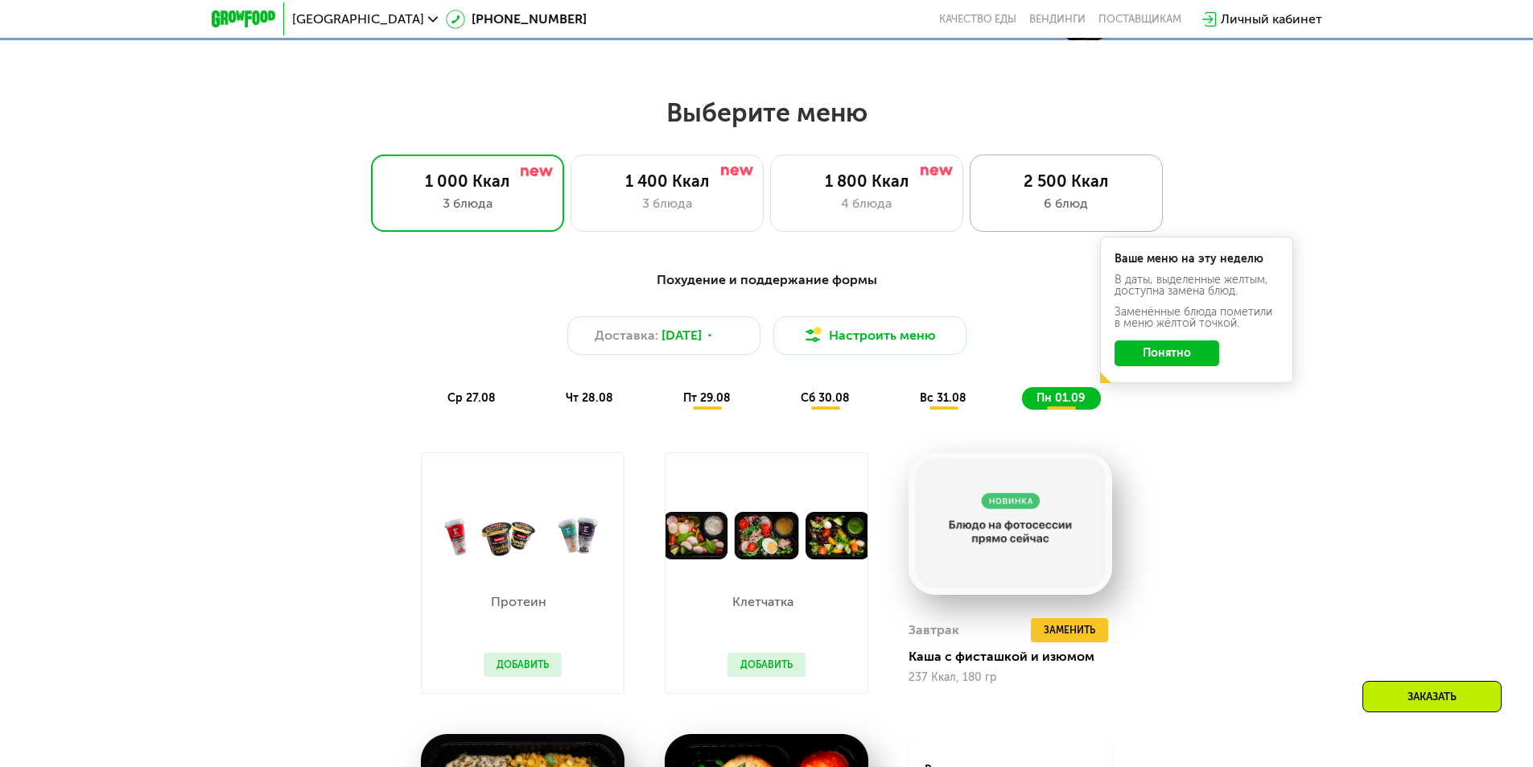
click at [653, 213] on div "3 блюда" at bounding box center [667, 203] width 159 height 19
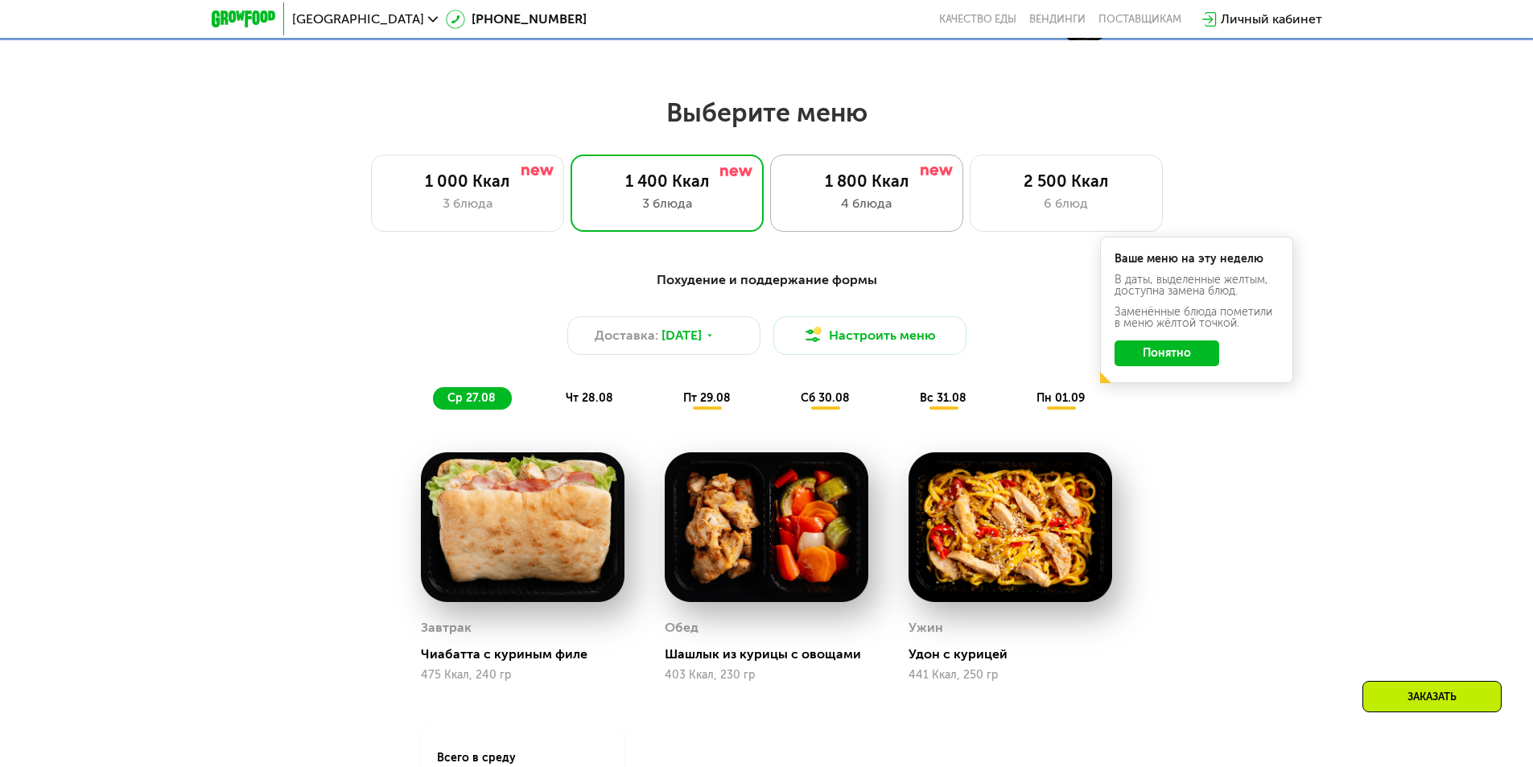
click at [876, 213] on div "4 блюда" at bounding box center [866, 203] width 159 height 19
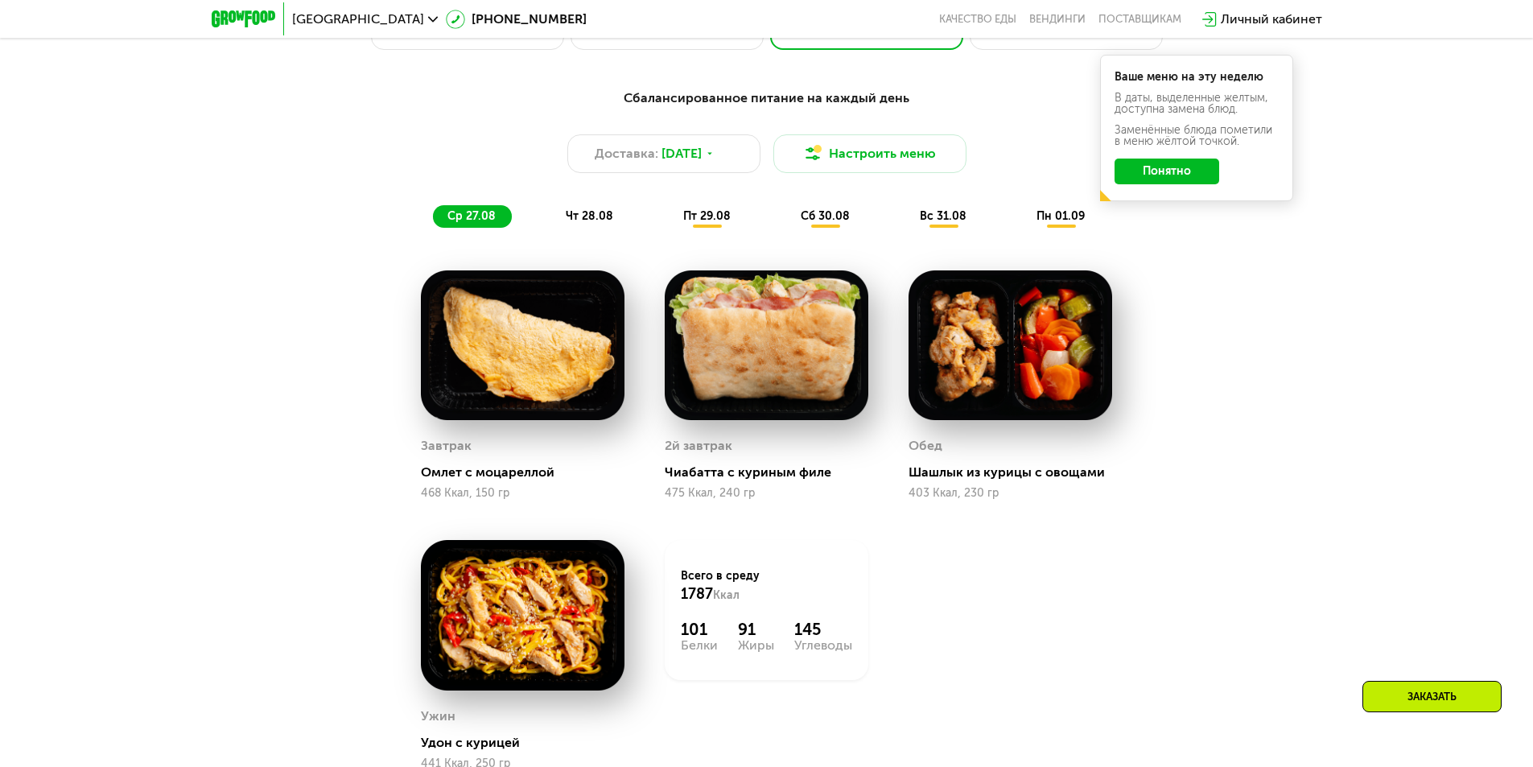
scroll to position [885, 0]
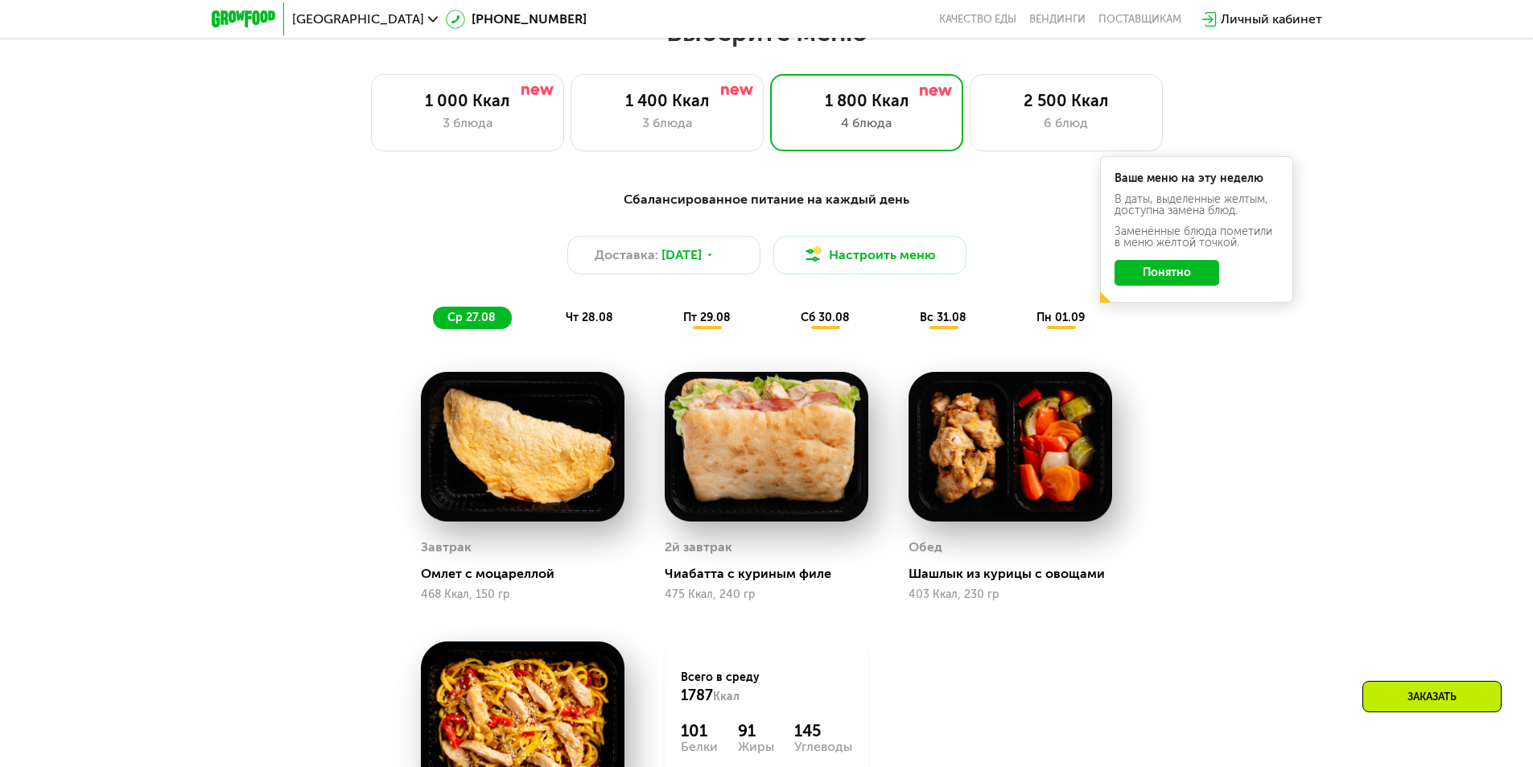
click at [587, 324] on span "чт 28.08" at bounding box center [589, 318] width 47 height 14
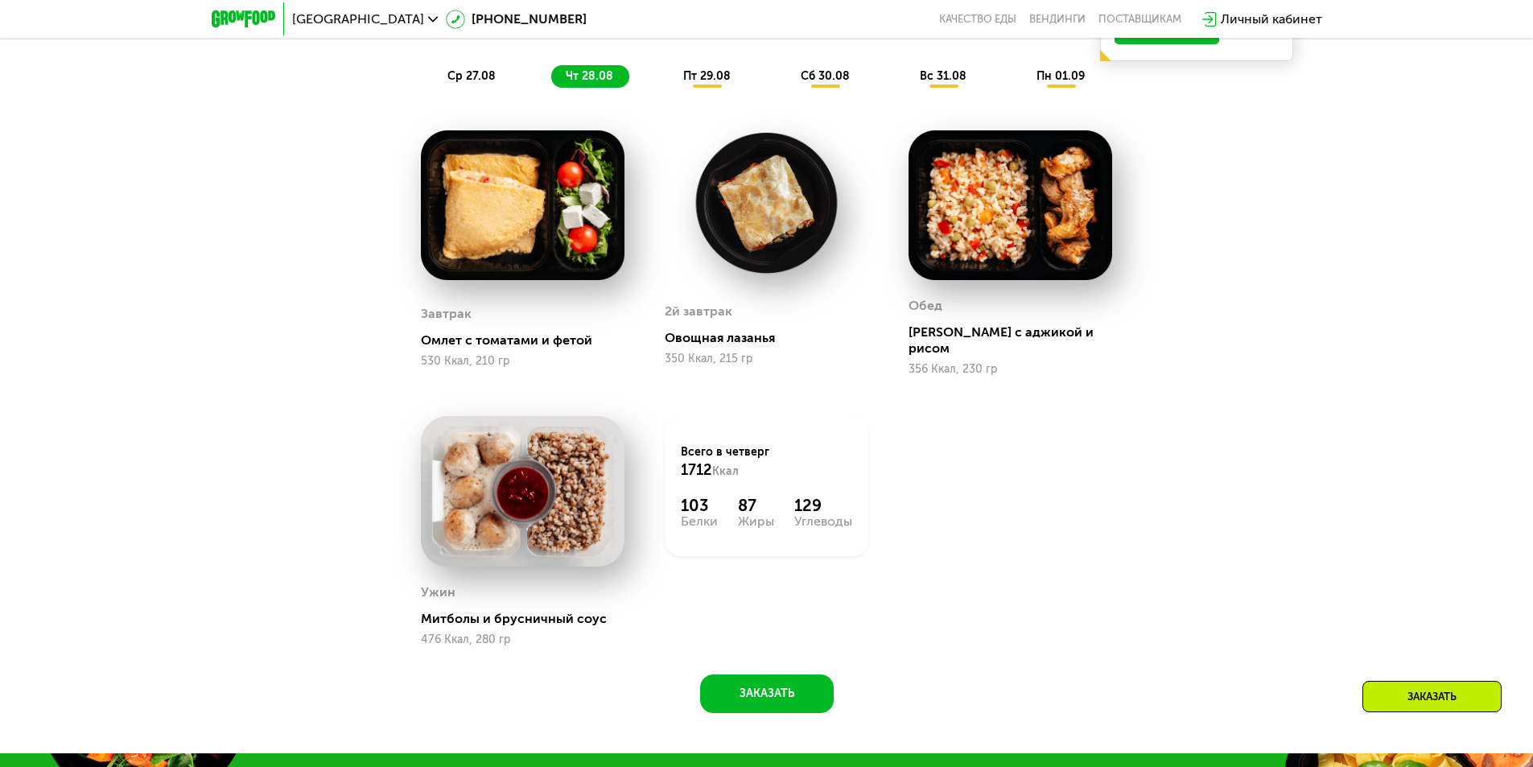
scroll to position [966, 0]
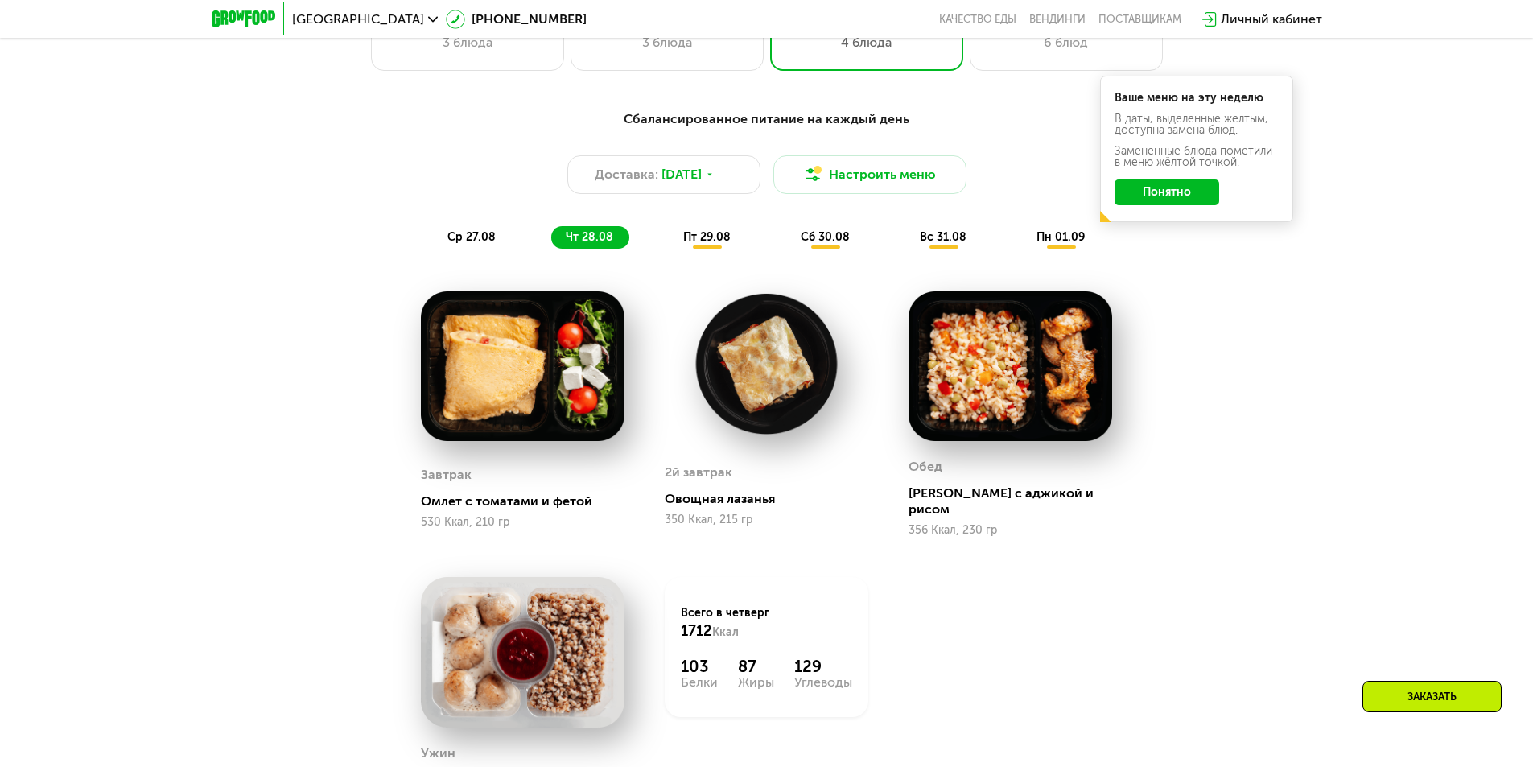
click at [718, 239] on span "пт 29.08" at bounding box center [706, 237] width 47 height 14
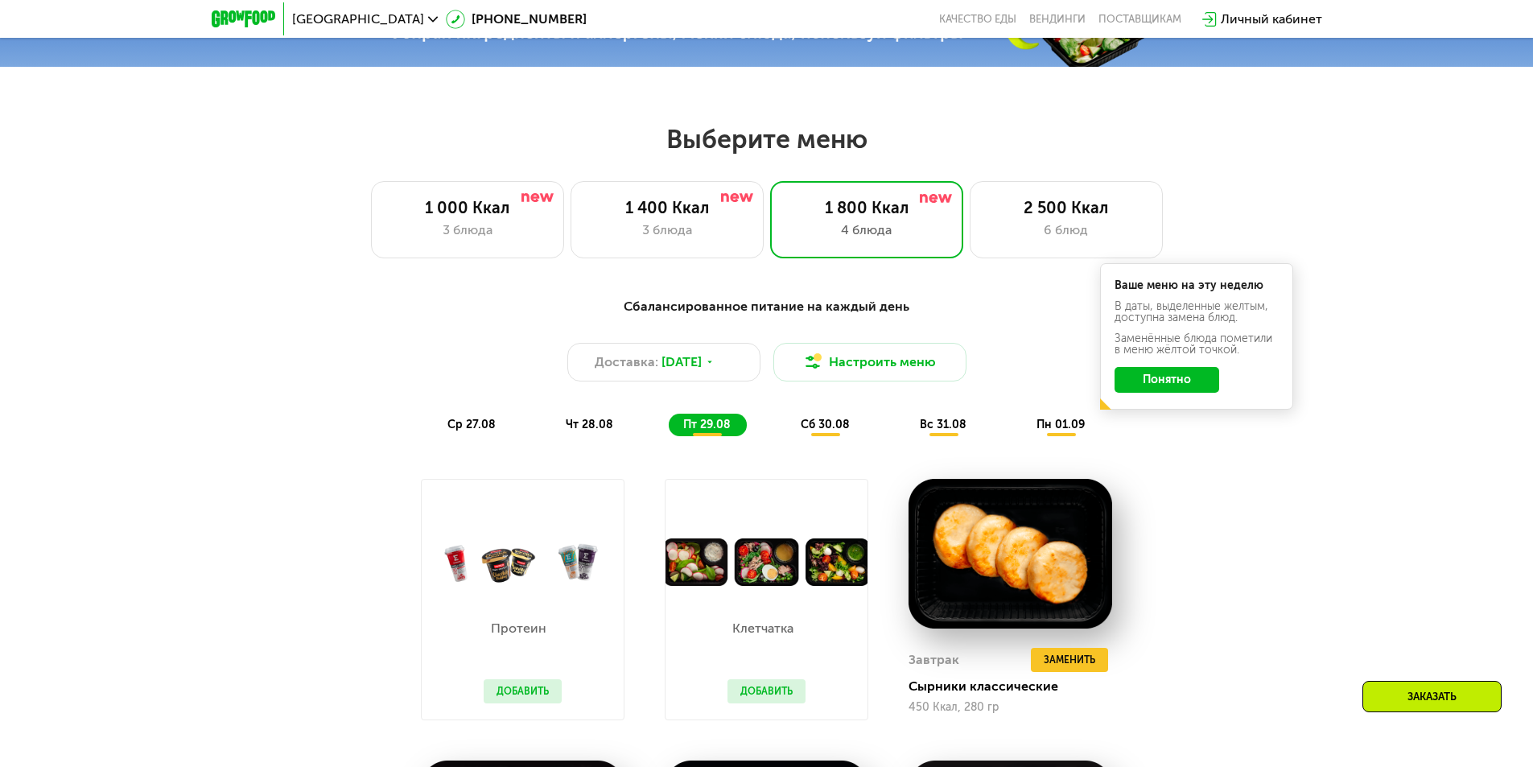
scroll to position [724, 0]
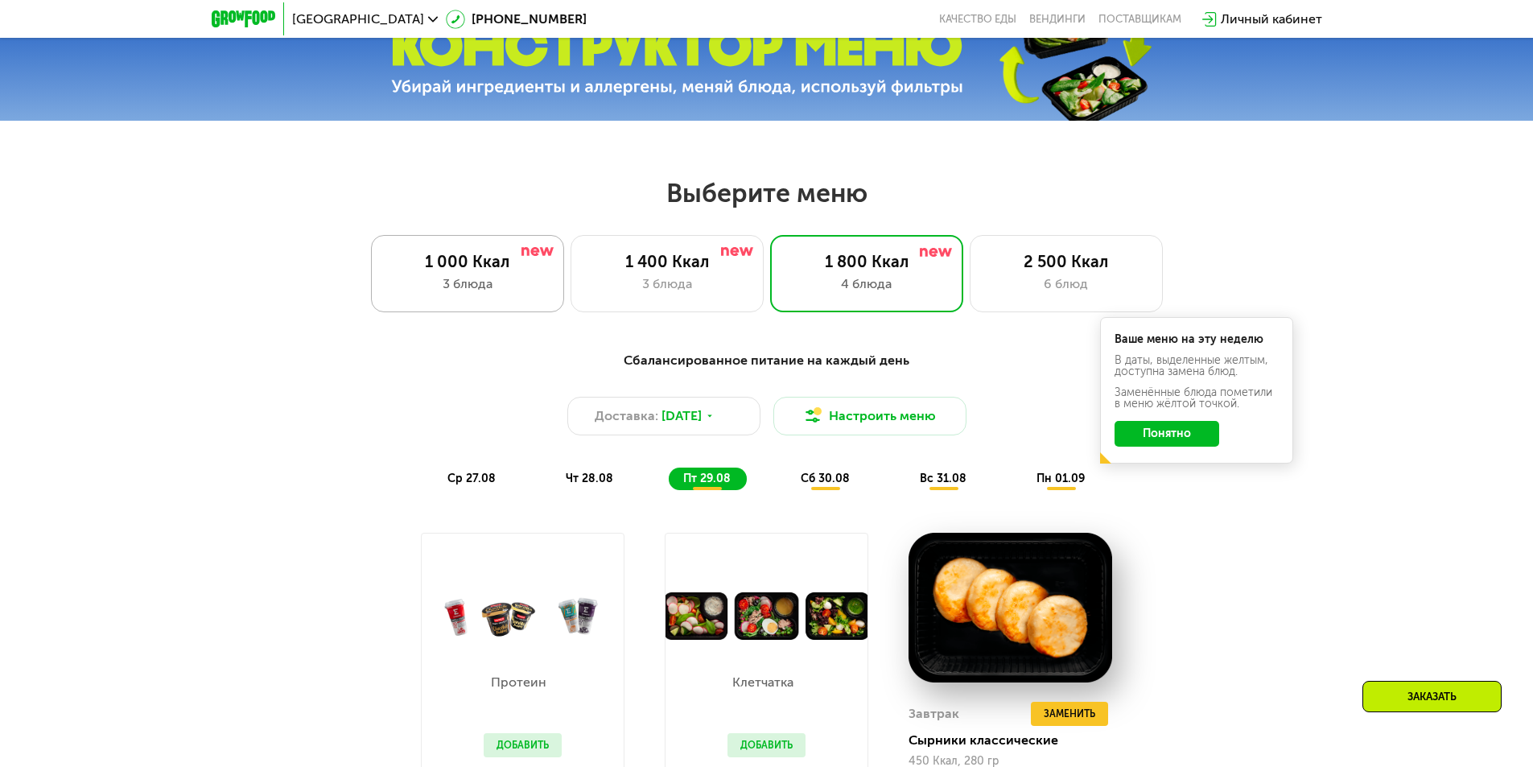
click at [571, 254] on div "1 000 Ккал 3 блюда" at bounding box center [667, 273] width 193 height 77
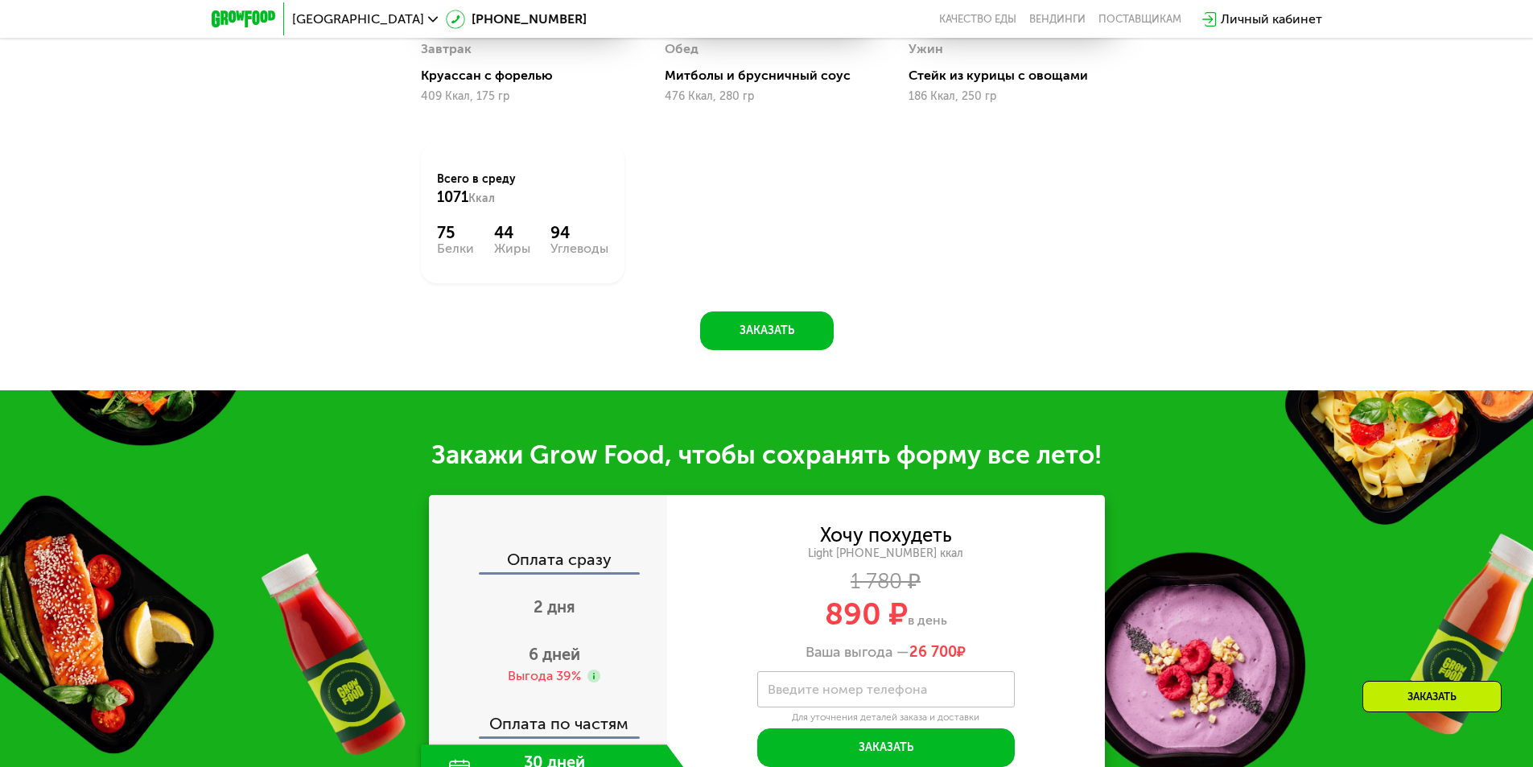
scroll to position [1368, 0]
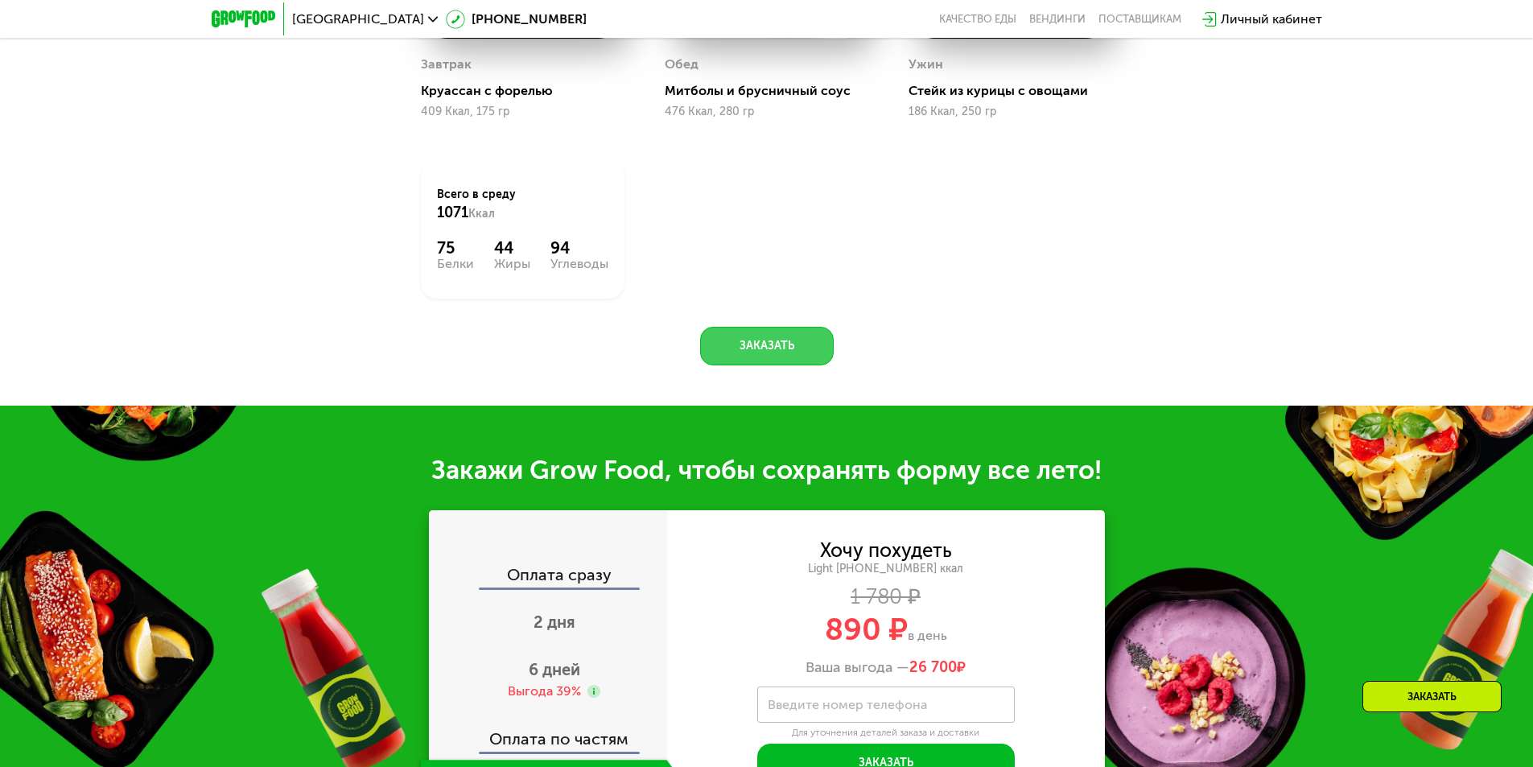
click at [770, 353] on button "Заказать" at bounding box center [767, 346] width 134 height 39
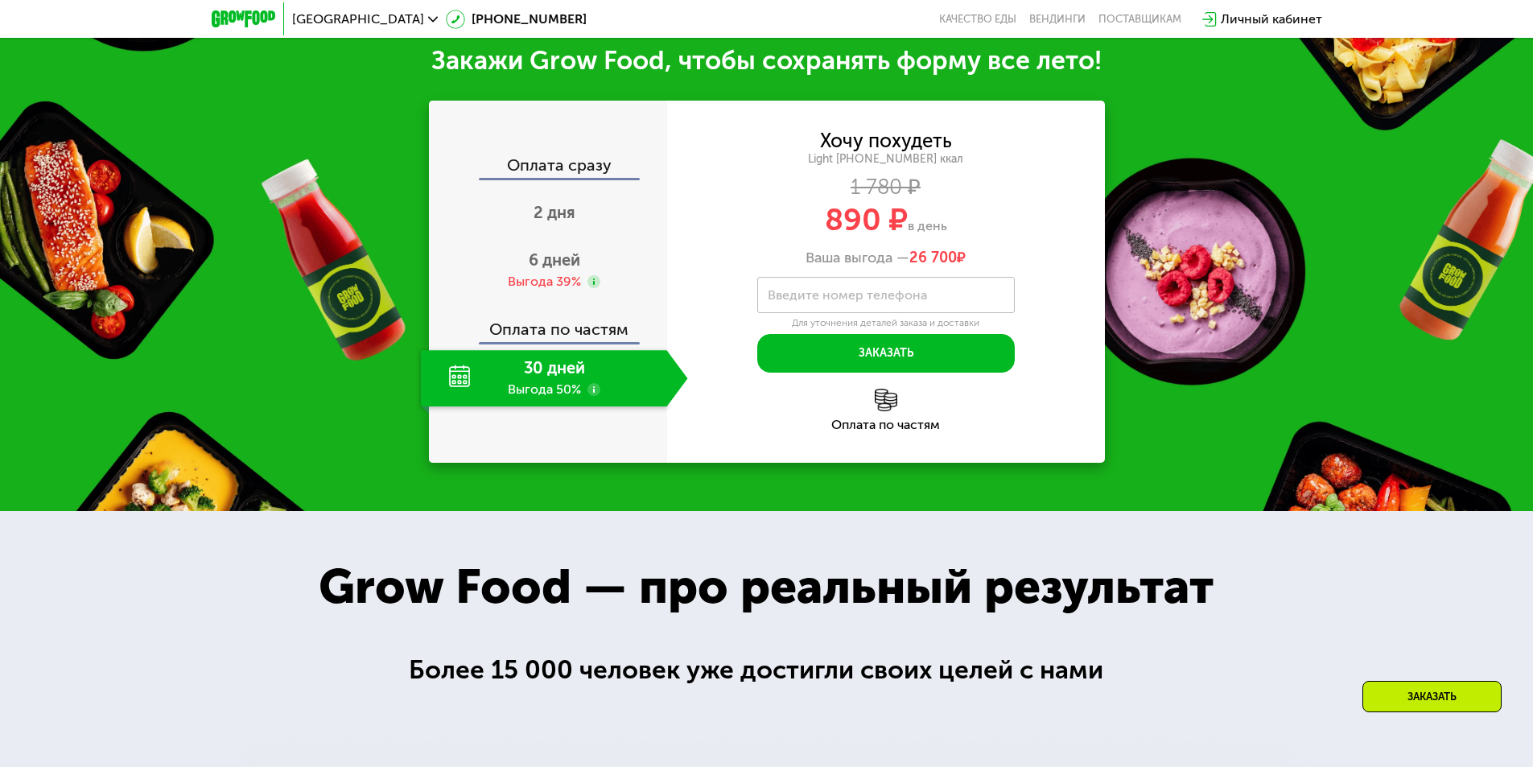
scroll to position [1780, 0]
